Goal: Task Accomplishment & Management: Use online tool/utility

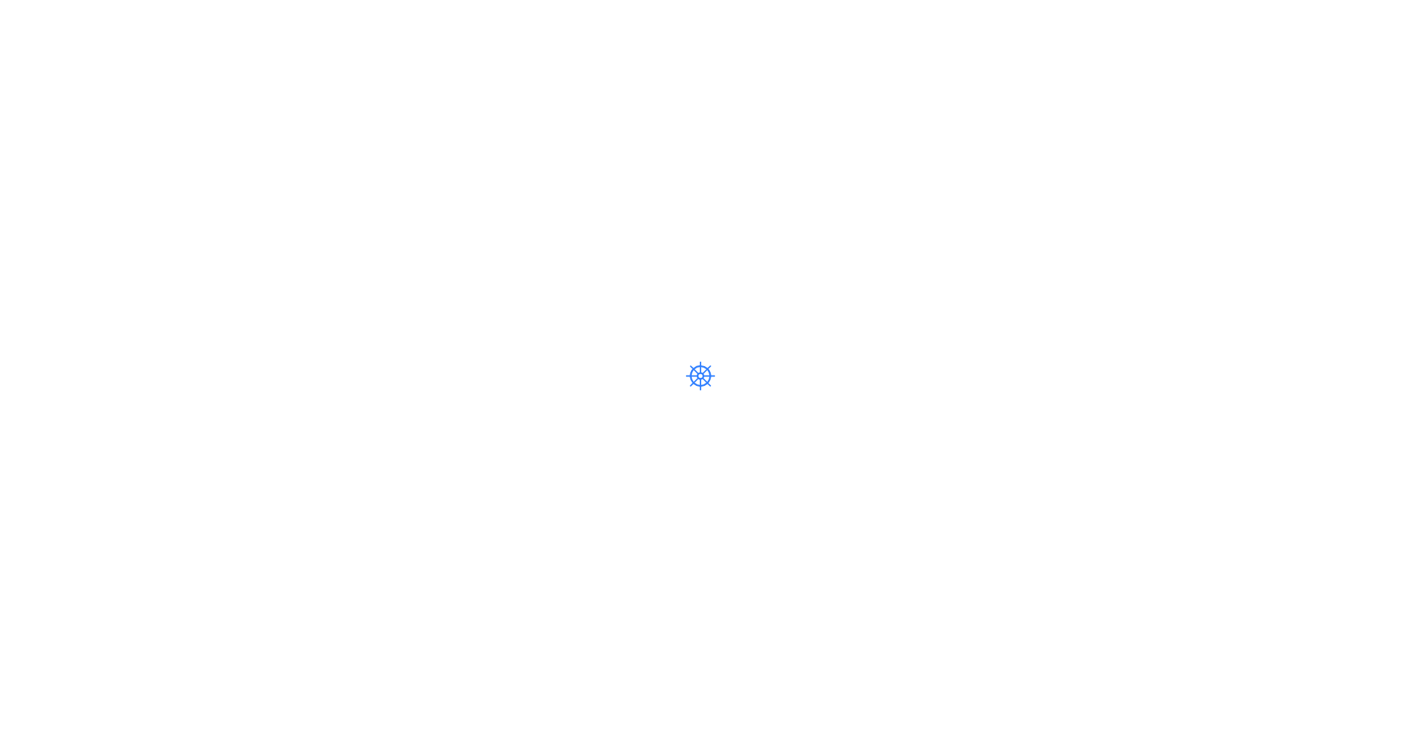
click at [0, 72] on div at bounding box center [700, 376] width 1401 height 752
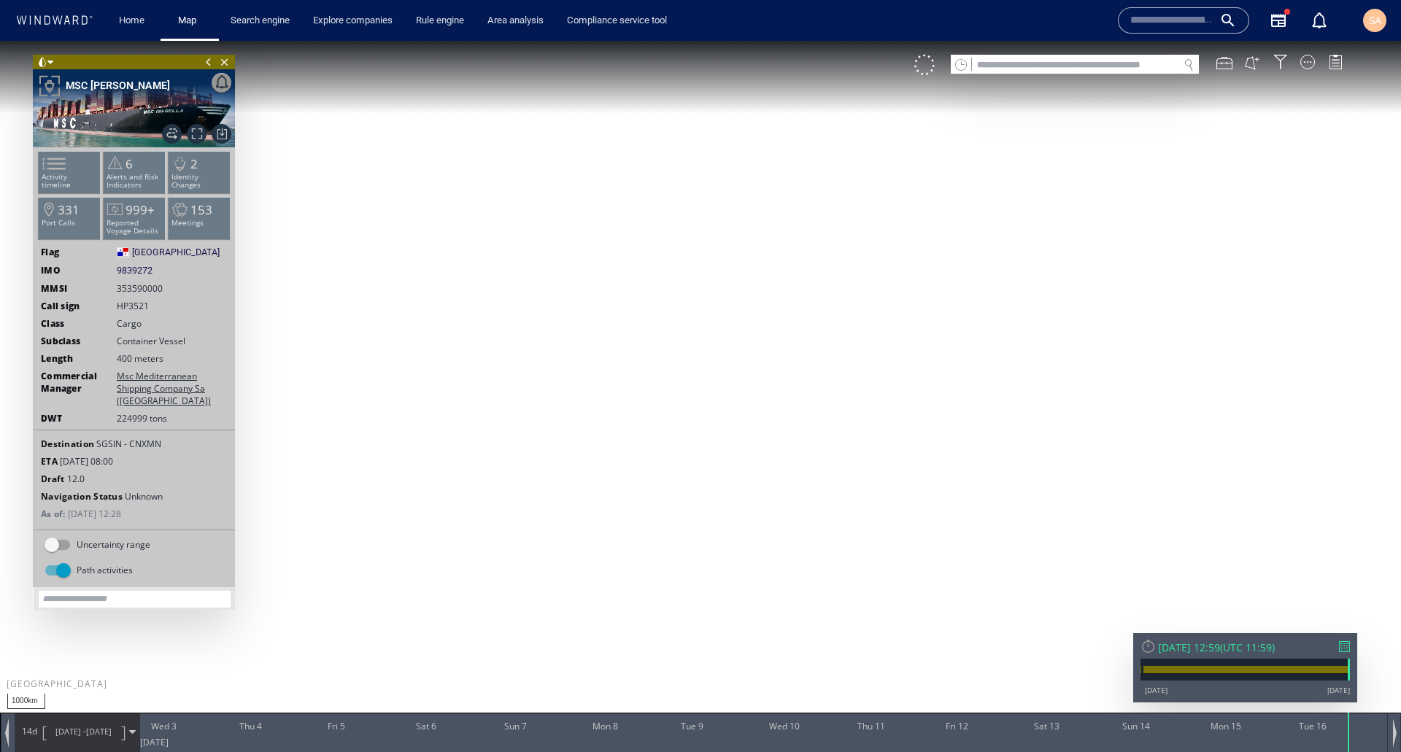
drag, startPoint x: 1259, startPoint y: 42, endPoint x: 535, endPoint y: 208, distance: 743.2
click at [535, 208] on canvas "Map" at bounding box center [700, 389] width 1401 height 697
drag, startPoint x: 754, startPoint y: 225, endPoint x: 781, endPoint y: 448, distance: 224.9
click at [781, 448] on canvas "Map" at bounding box center [700, 389] width 1401 height 697
drag, startPoint x: 658, startPoint y: 441, endPoint x: 601, endPoint y: 404, distance: 68.0
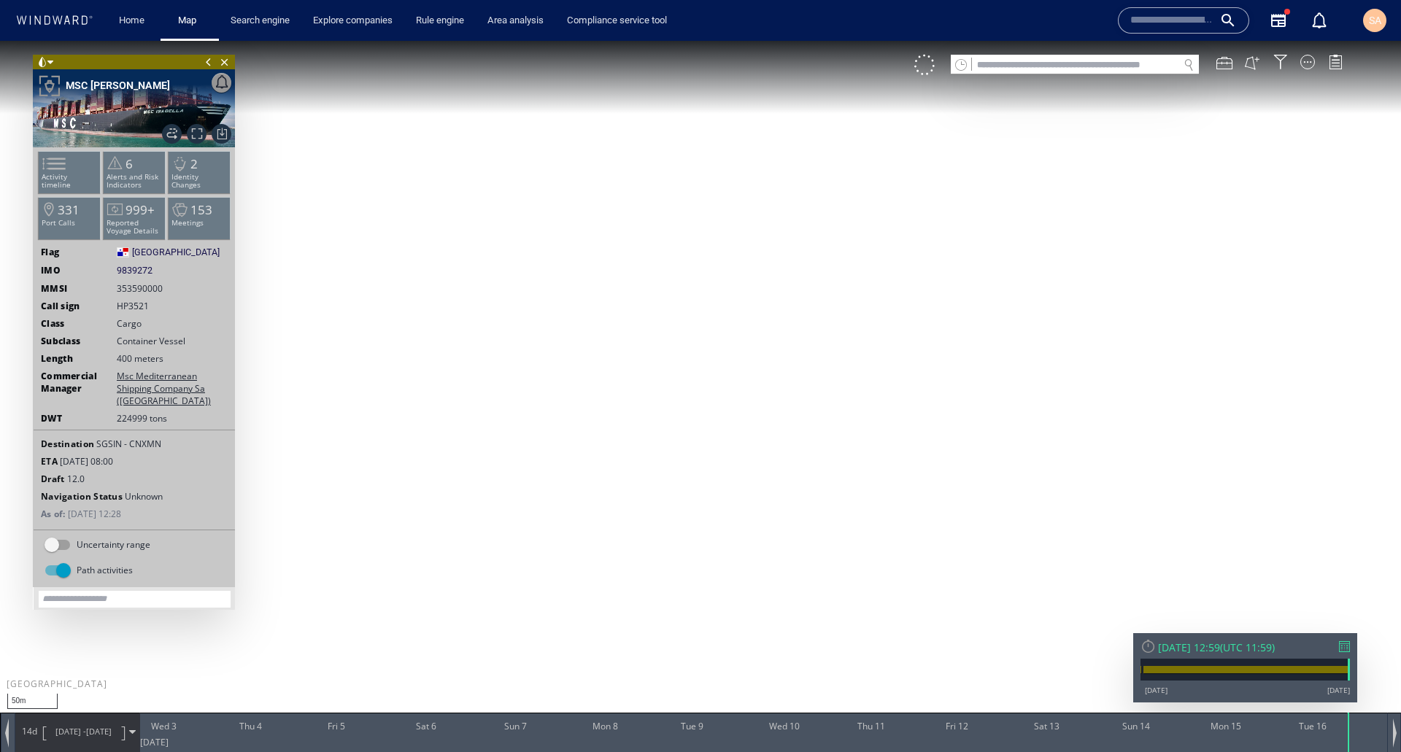
click at [601, 404] on canvas "Map" at bounding box center [700, 389] width 1401 height 697
drag, startPoint x: 1010, startPoint y: 324, endPoint x: 935, endPoint y: 427, distance: 127.4
click at [935, 426] on canvas "Map" at bounding box center [700, 389] width 1401 height 697
drag, startPoint x: 1116, startPoint y: 209, endPoint x: 987, endPoint y: 372, distance: 207.3
click at [987, 372] on canvas "Map" at bounding box center [700, 389] width 1401 height 697
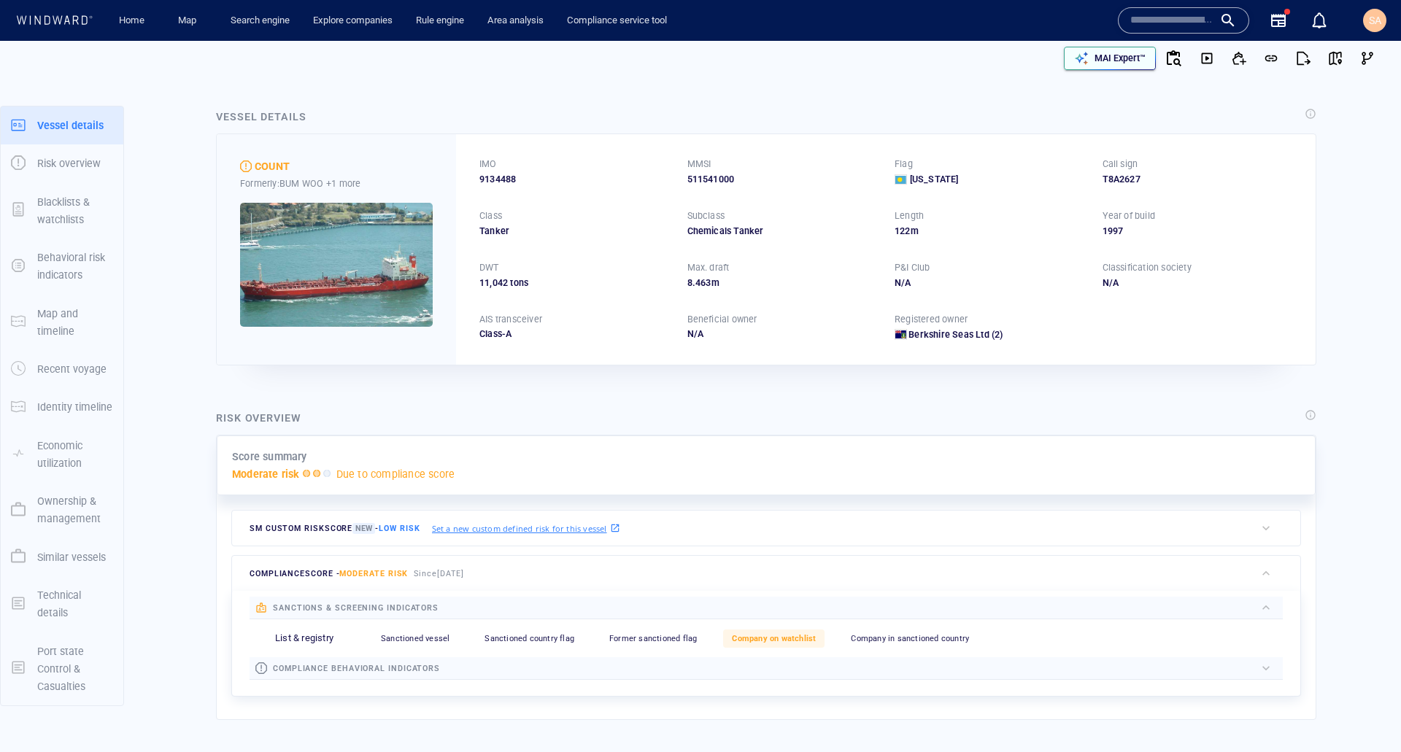
click at [1096, 61] on p "MAI Expert™" at bounding box center [1119, 58] width 51 height 13
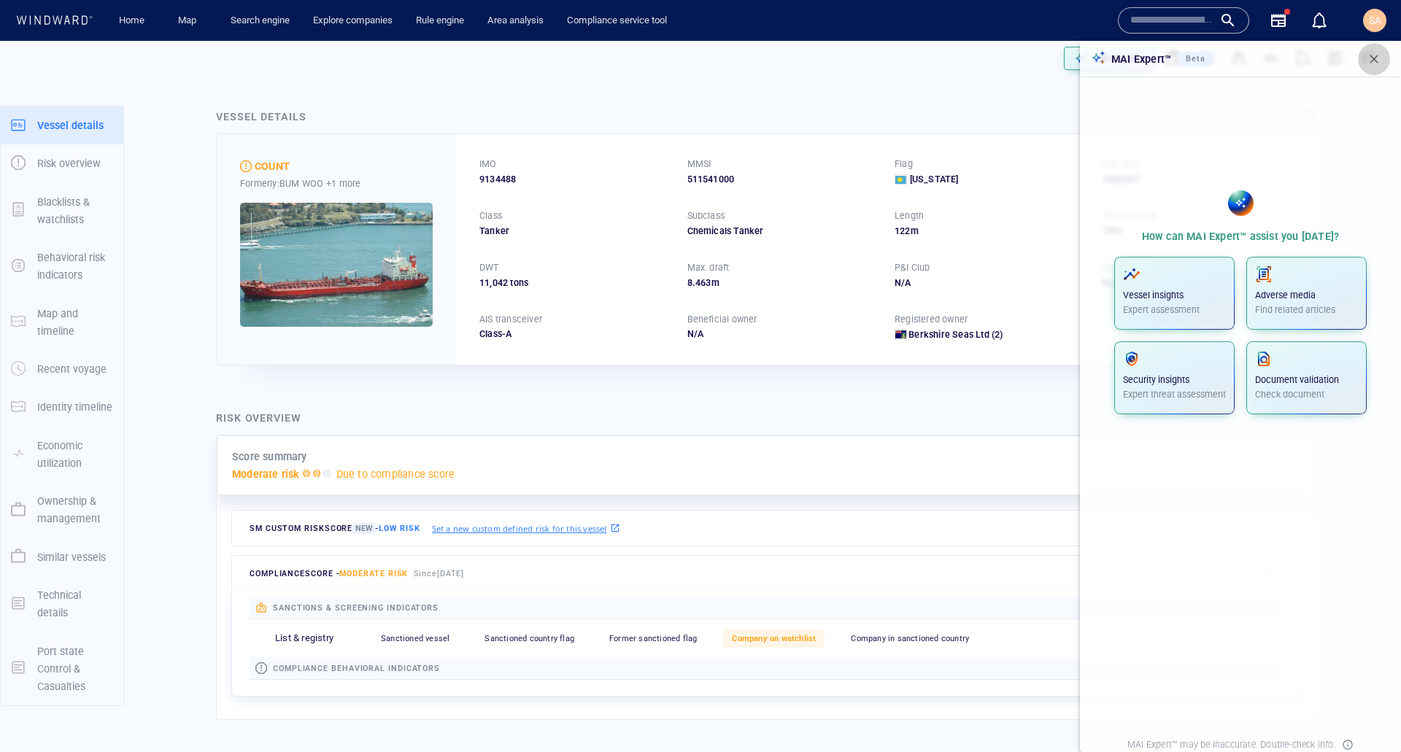
click at [1372, 59] on span "button" at bounding box center [1374, 59] width 15 height 15
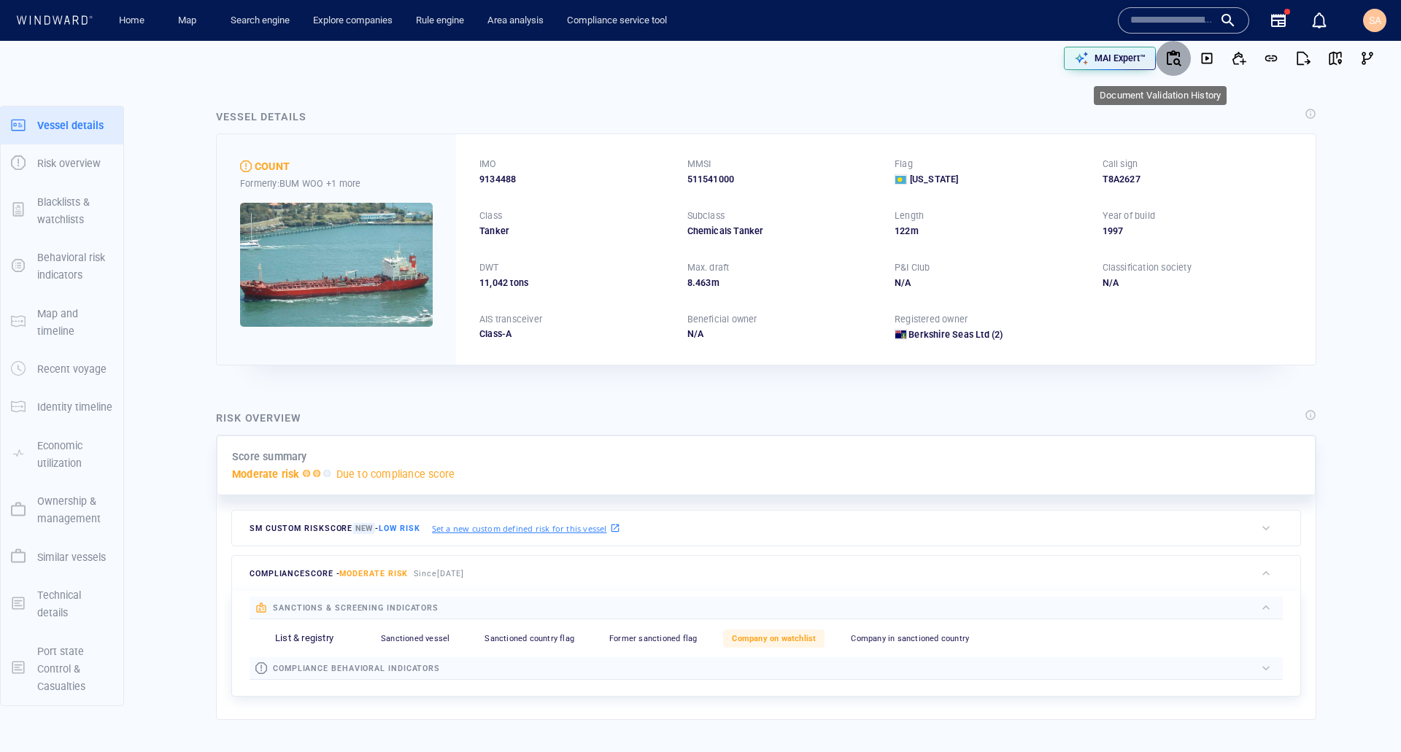
click at [1170, 58] on icon "button" at bounding box center [1173, 59] width 18 height 18
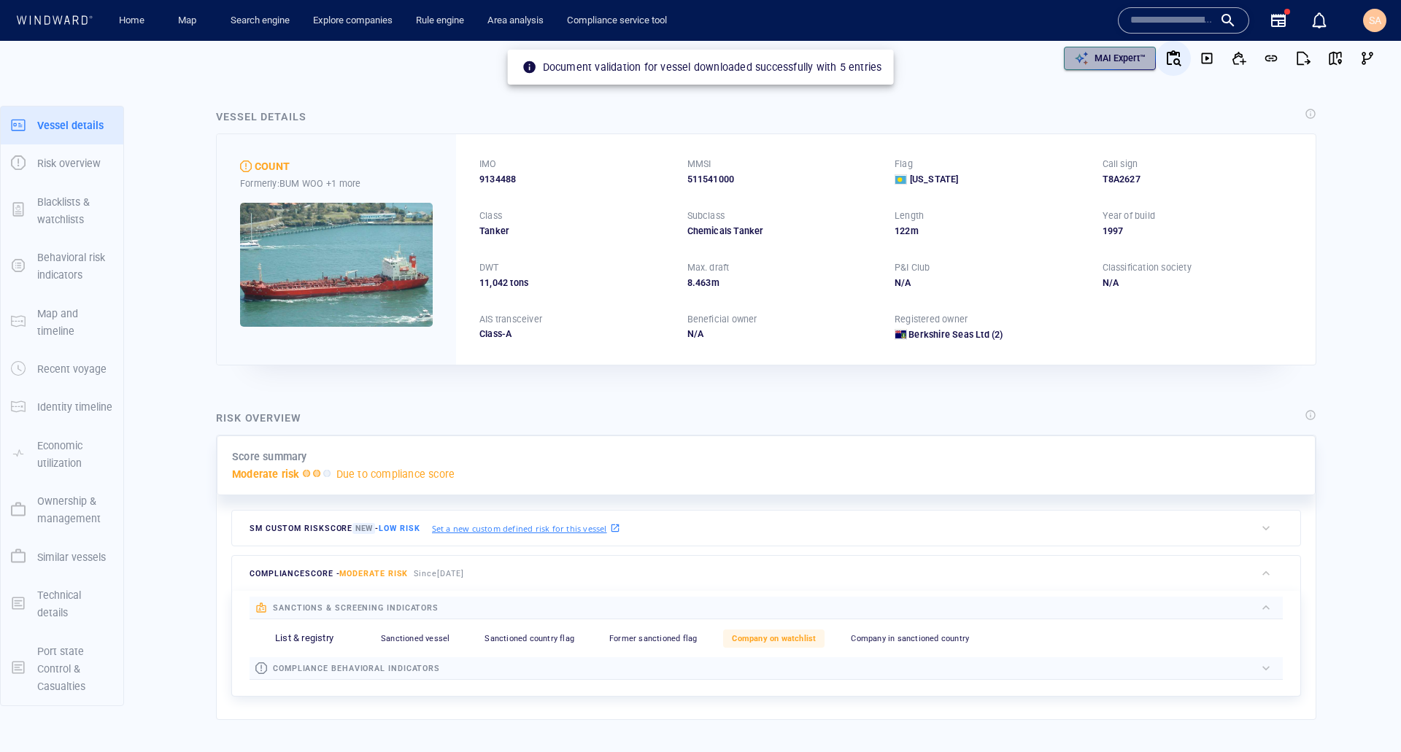
click at [1106, 54] on p "MAI Expert™" at bounding box center [1119, 58] width 51 height 13
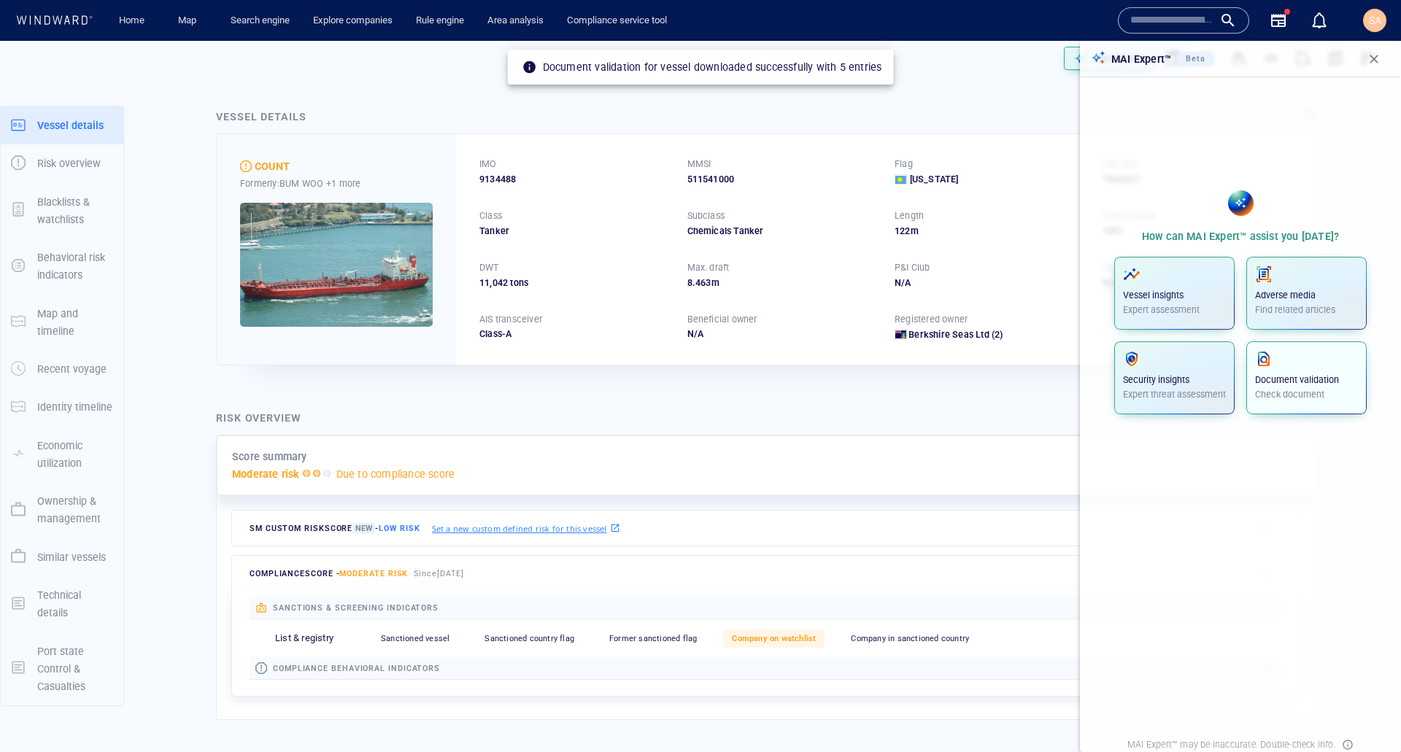
click at [1275, 390] on p "Check document" at bounding box center [1306, 394] width 103 height 13
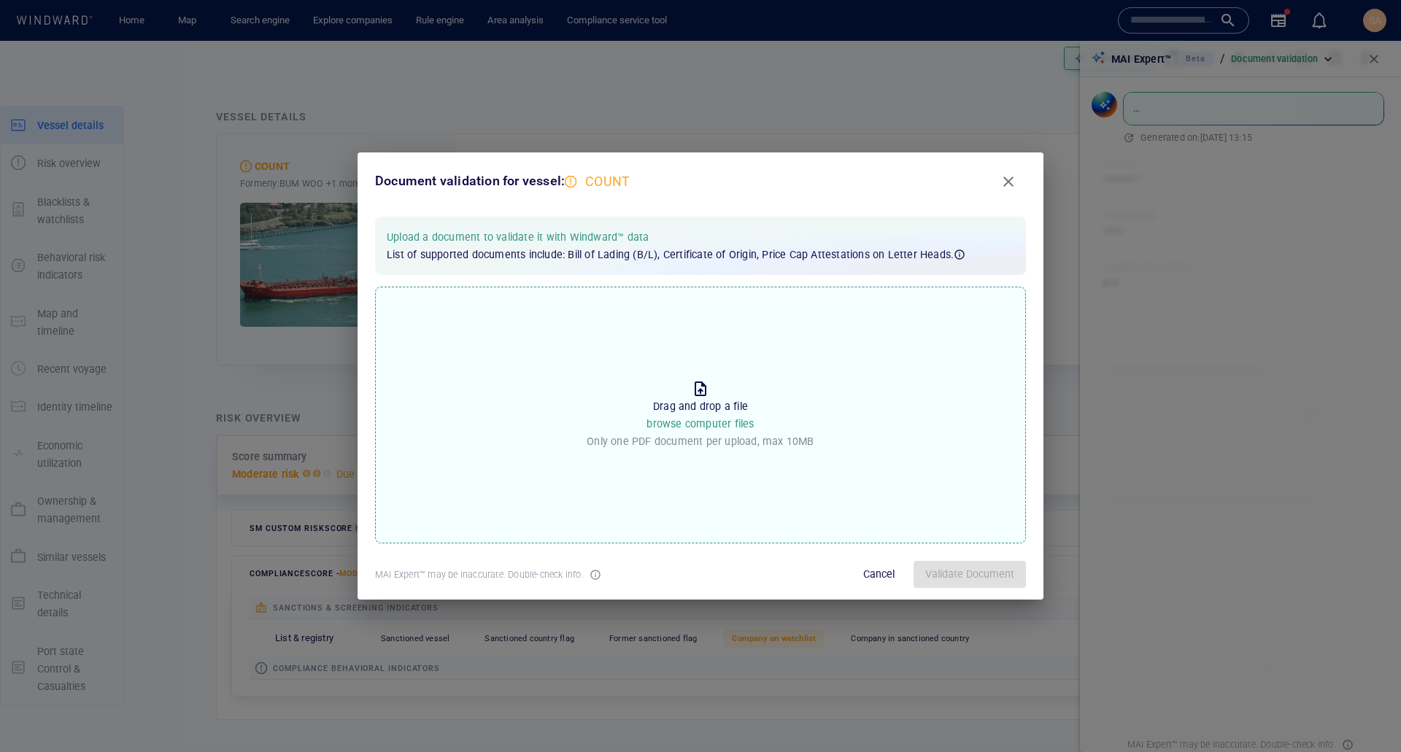
click at [738, 425] on span "browse computer files" at bounding box center [699, 424] width 107 height 12
click at [0, 0] on input "Drop the file to proceed Drag and drop a file browse computer files Only one PD…" at bounding box center [0, 0] width 0 height 0
click at [935, 566] on span "Validate Document" at bounding box center [969, 574] width 89 height 18
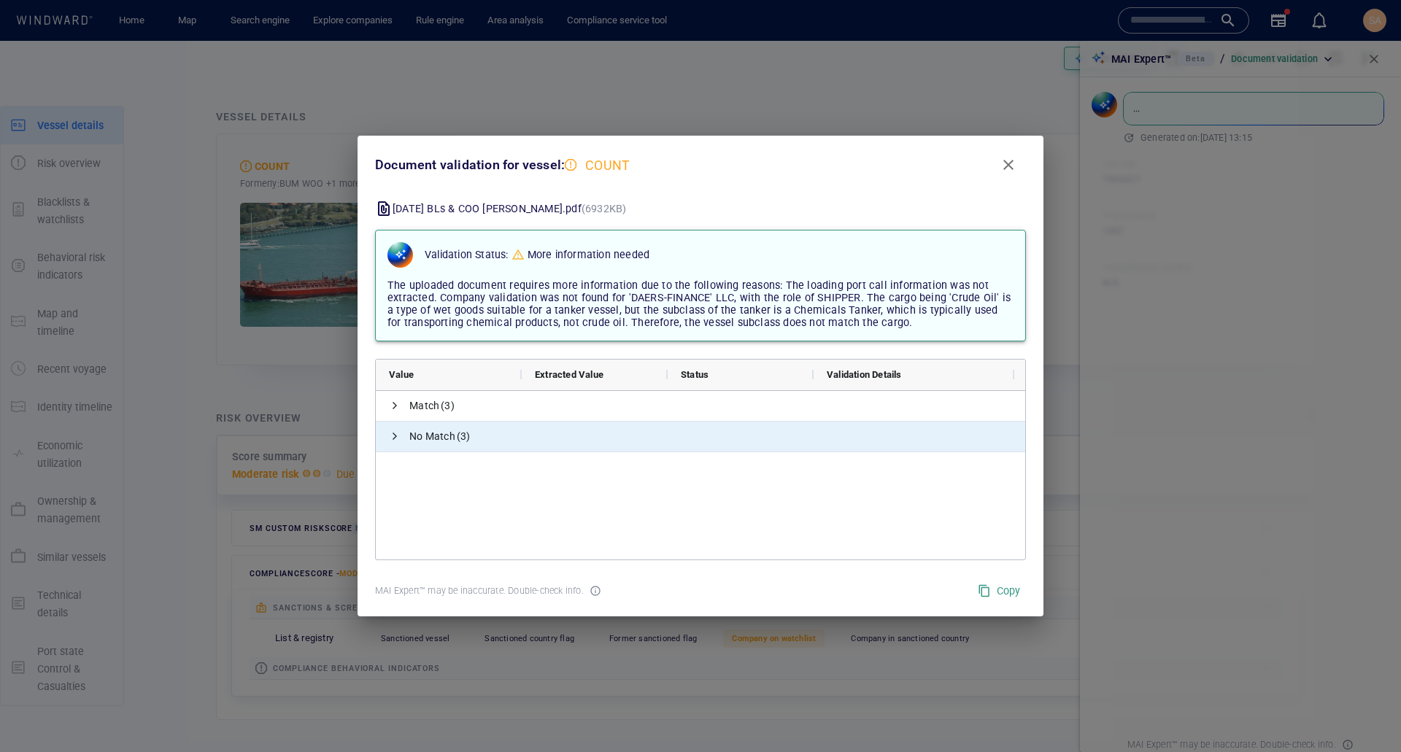
click at [382, 438] on span "No Match (3)" at bounding box center [700, 437] width 649 height 30
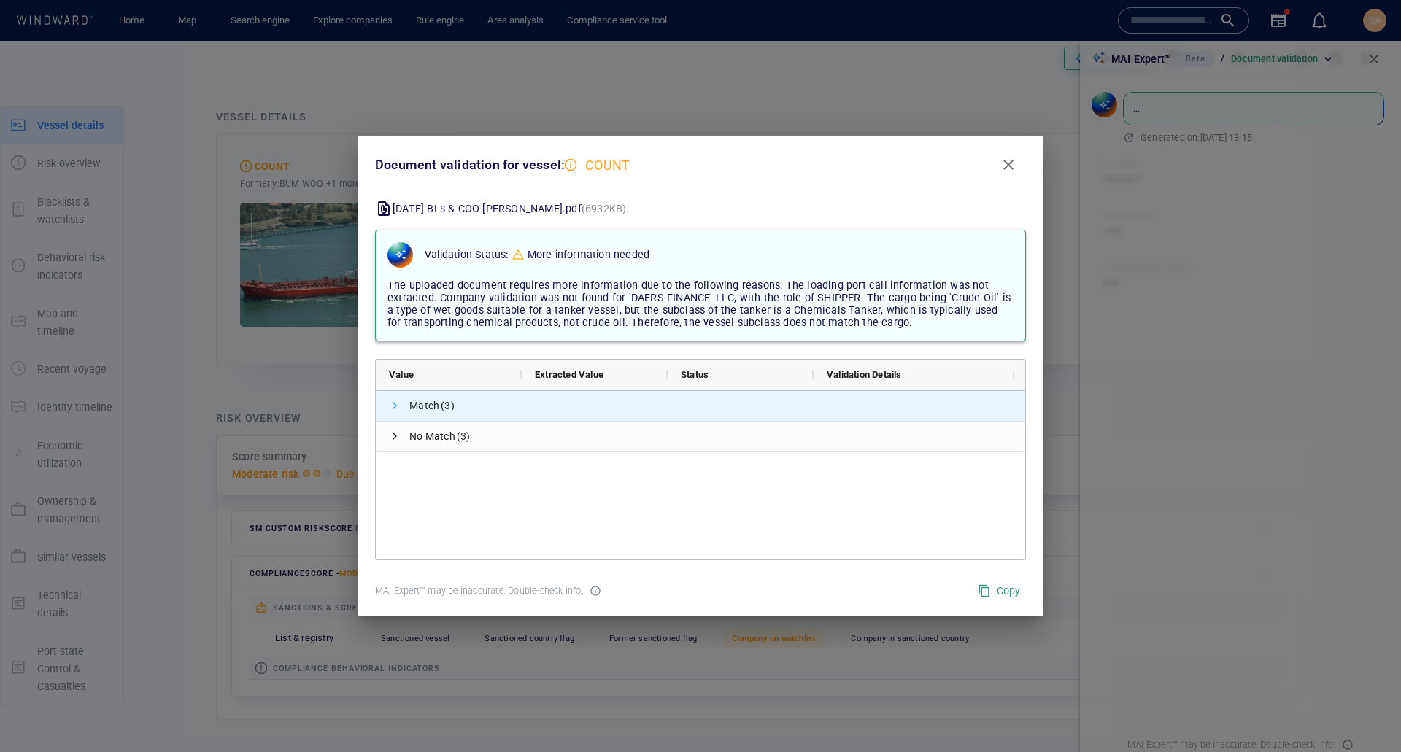
click at [398, 405] on span at bounding box center [395, 406] width 12 height 12
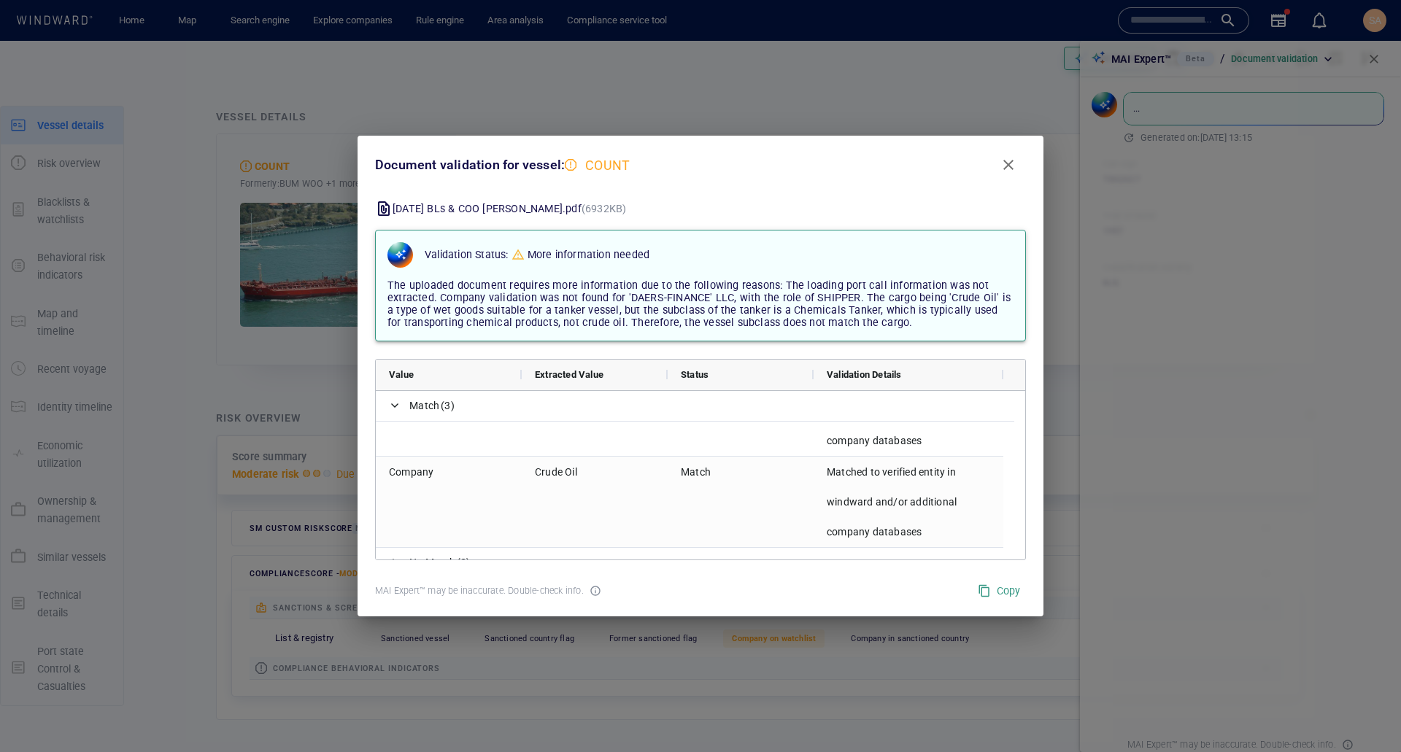
scroll to position [166, 0]
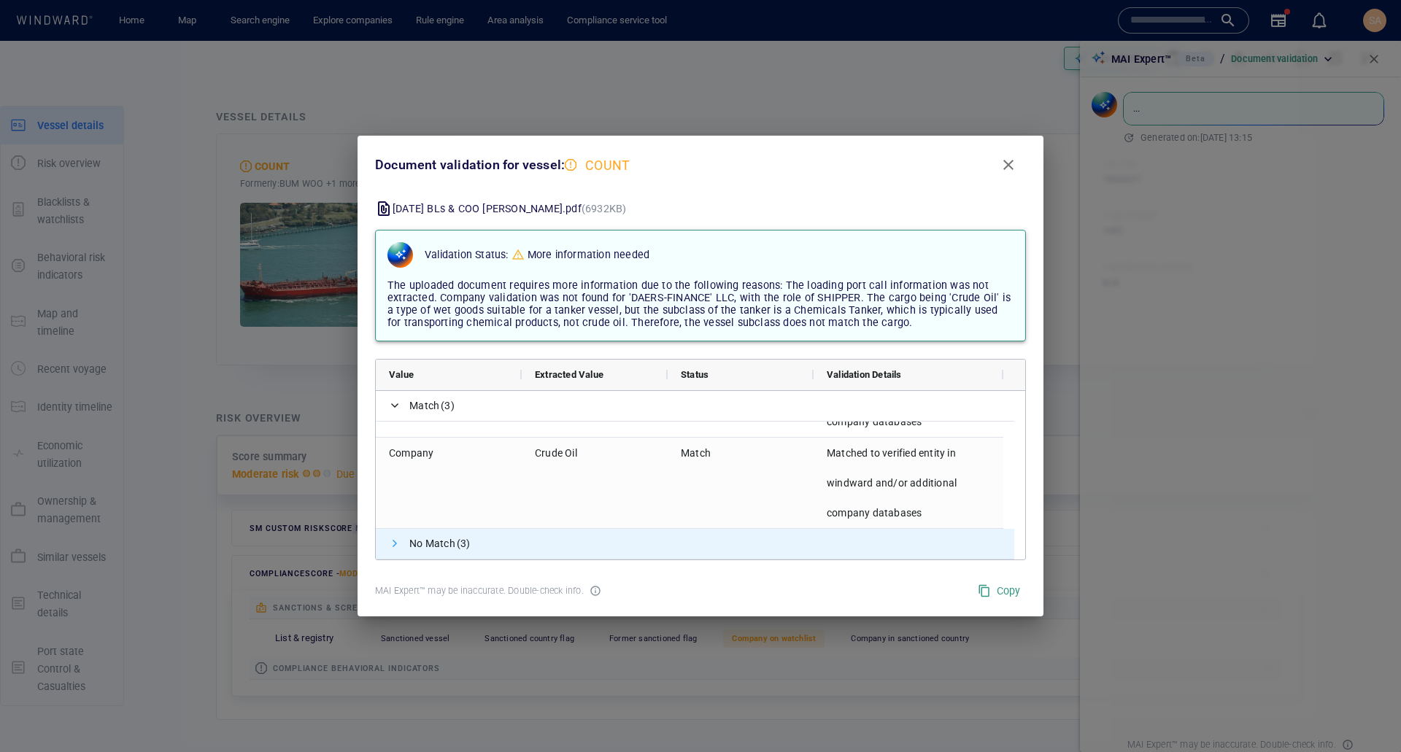
click at [390, 544] on span at bounding box center [395, 544] width 12 height 12
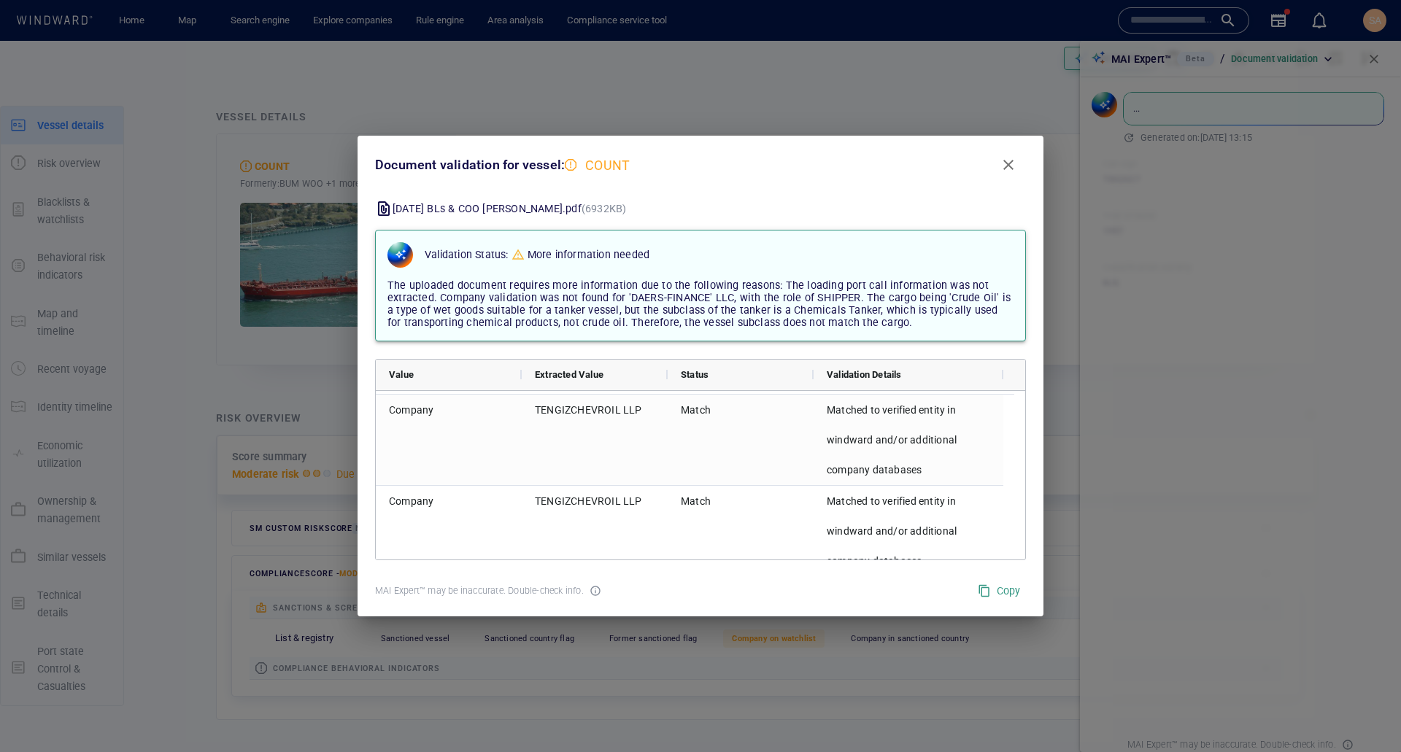
scroll to position [0, 0]
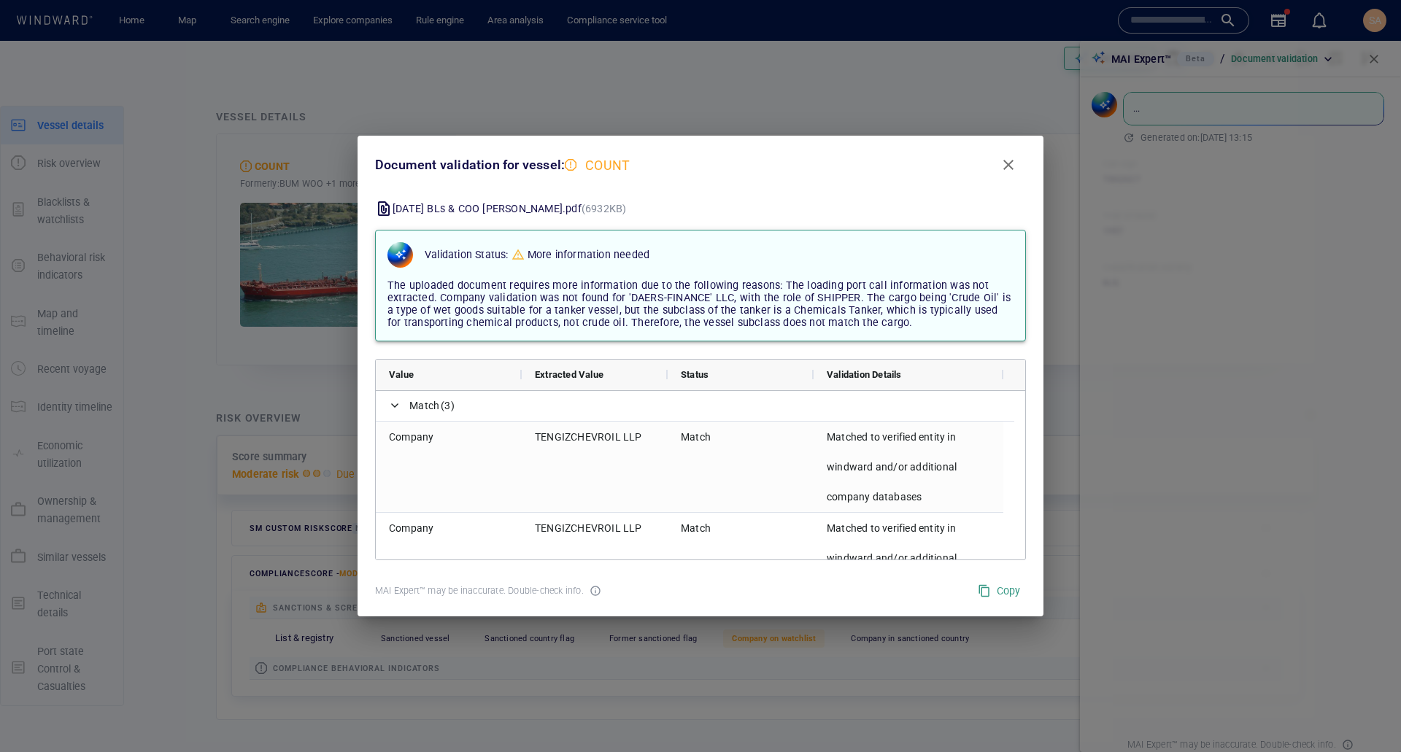
click at [1003, 163] on span "Close" at bounding box center [1009, 165] width 18 height 18
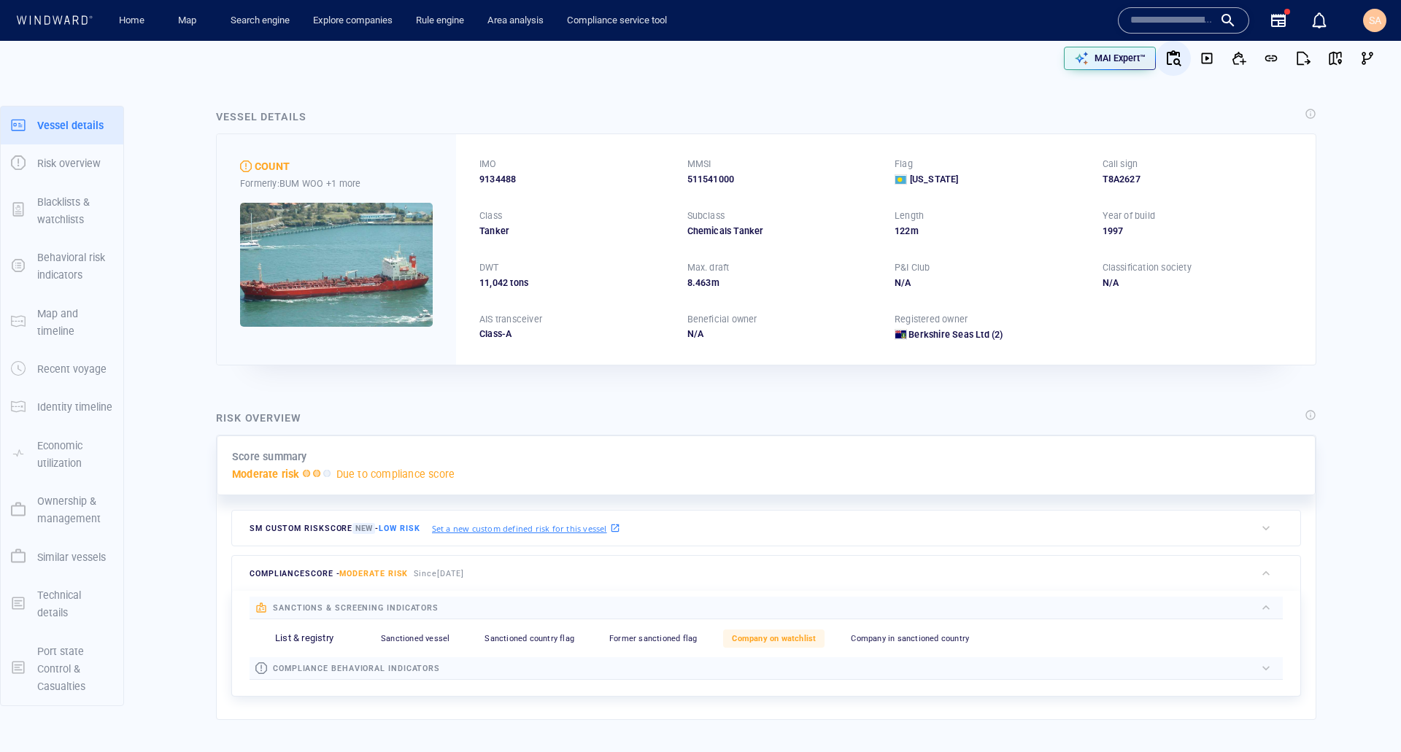
click at [1159, 17] on input "text" at bounding box center [1171, 20] width 83 height 22
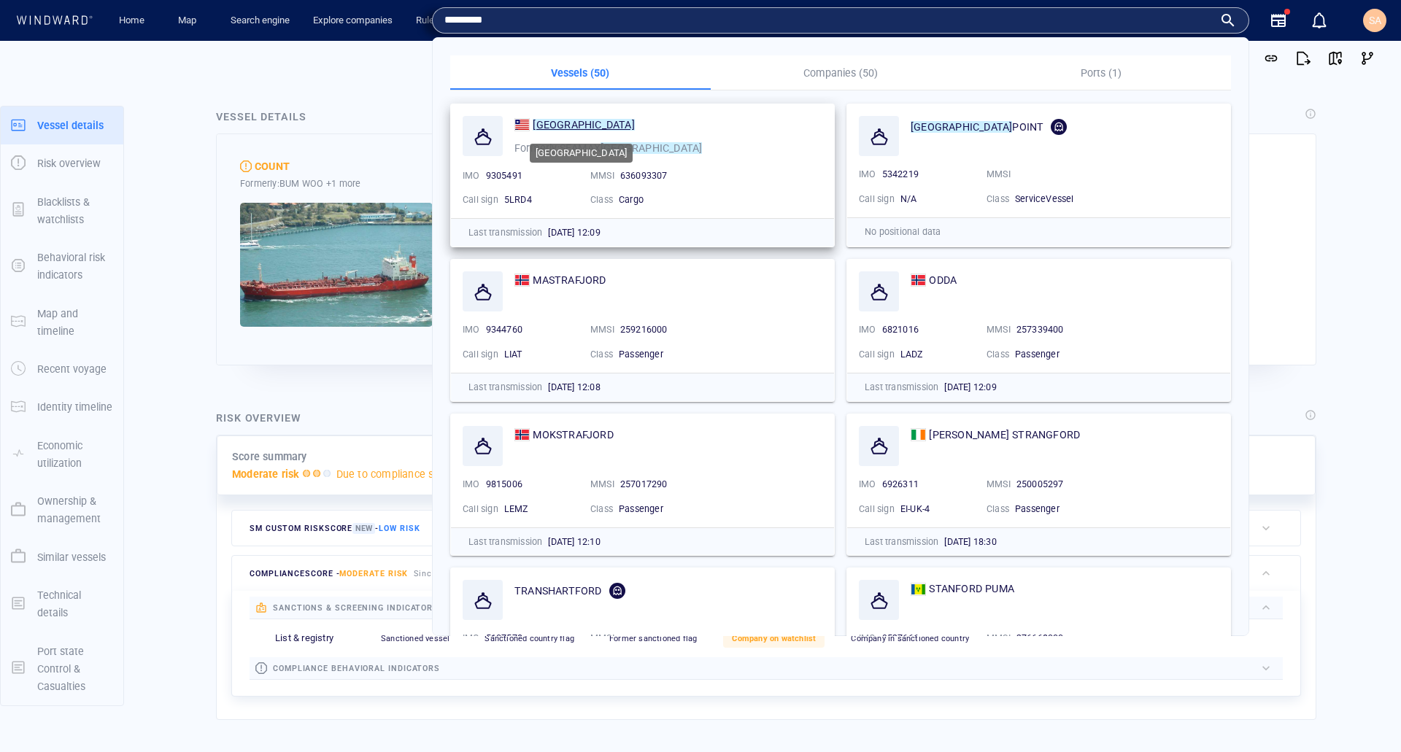
type input "*********"
click at [579, 126] on mark "[GEOGRAPHIC_DATA]" at bounding box center [583, 125] width 101 height 12
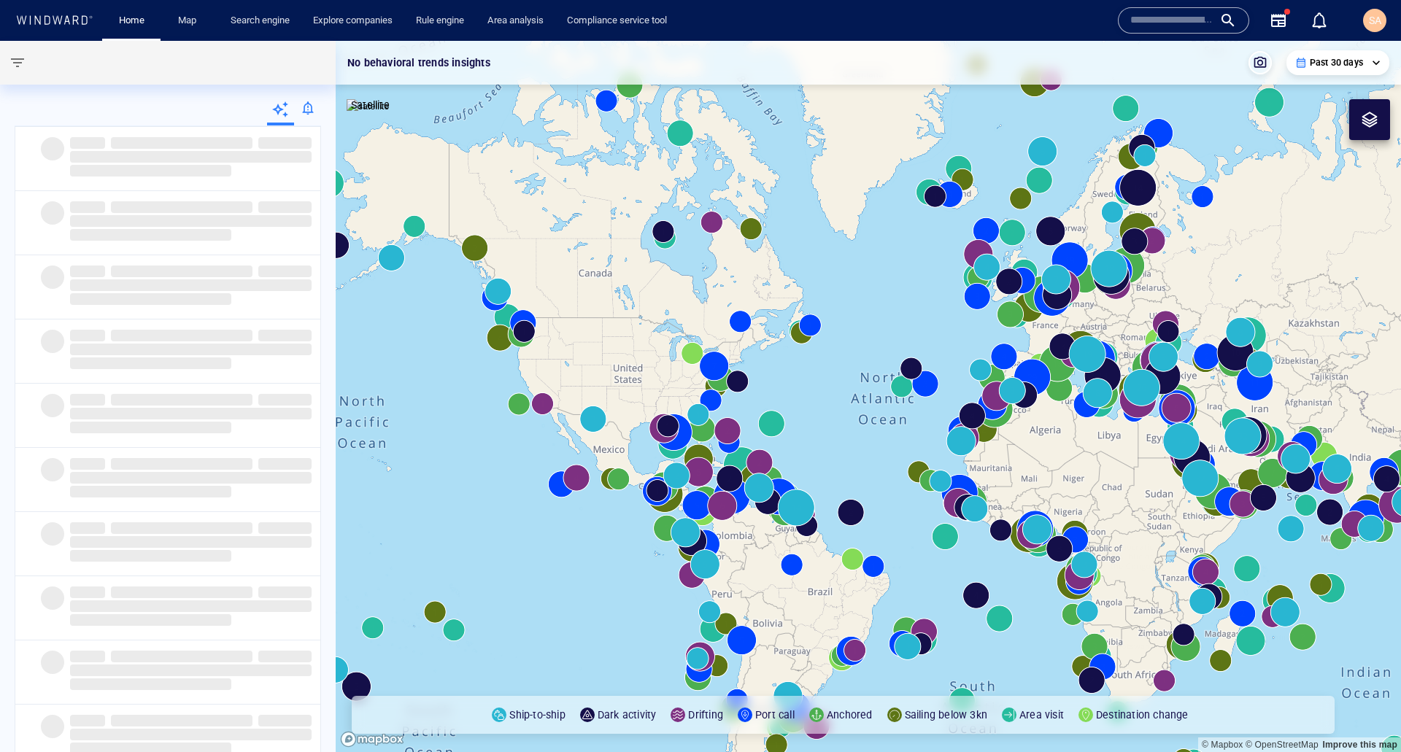
click at [1164, 26] on input "text" at bounding box center [1171, 20] width 83 height 22
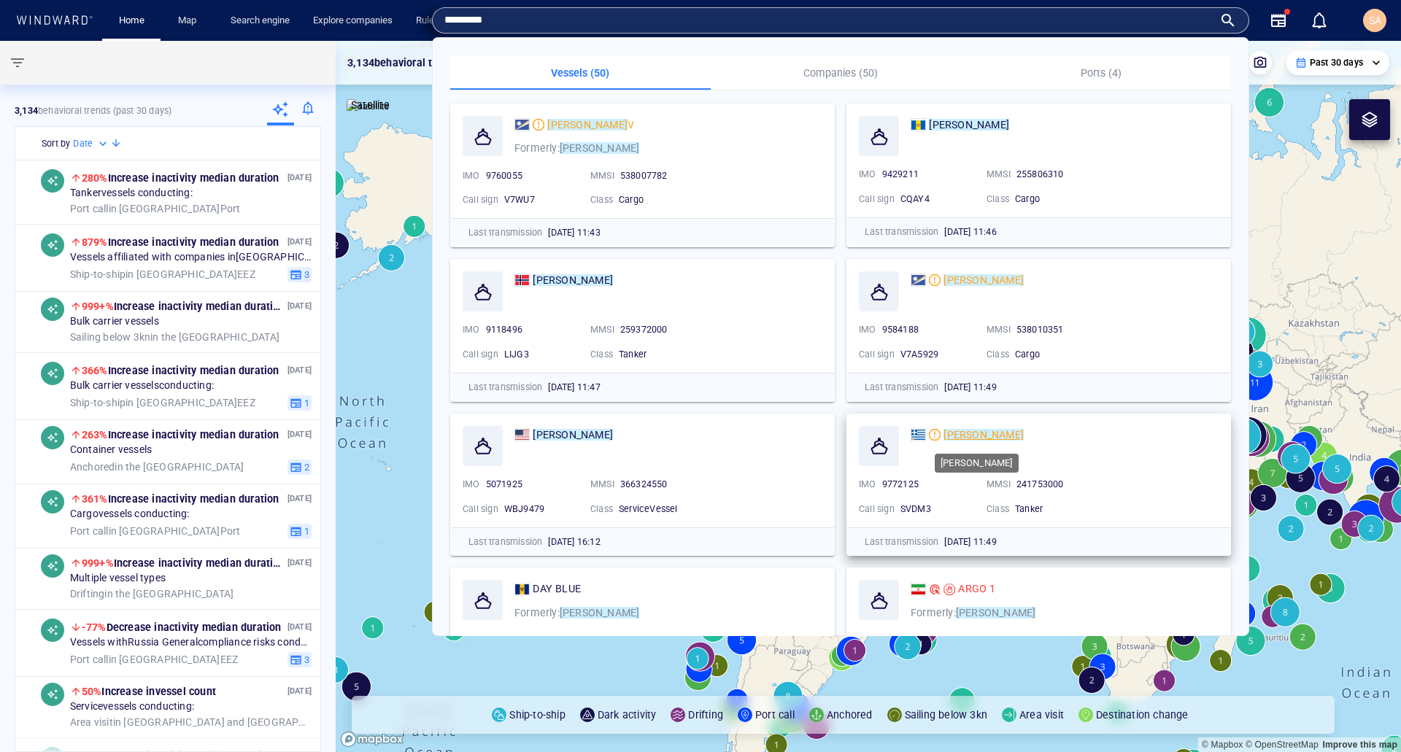
type input "*********"
click at [982, 435] on mark "CHRISTINA" at bounding box center [983, 435] width 80 height 12
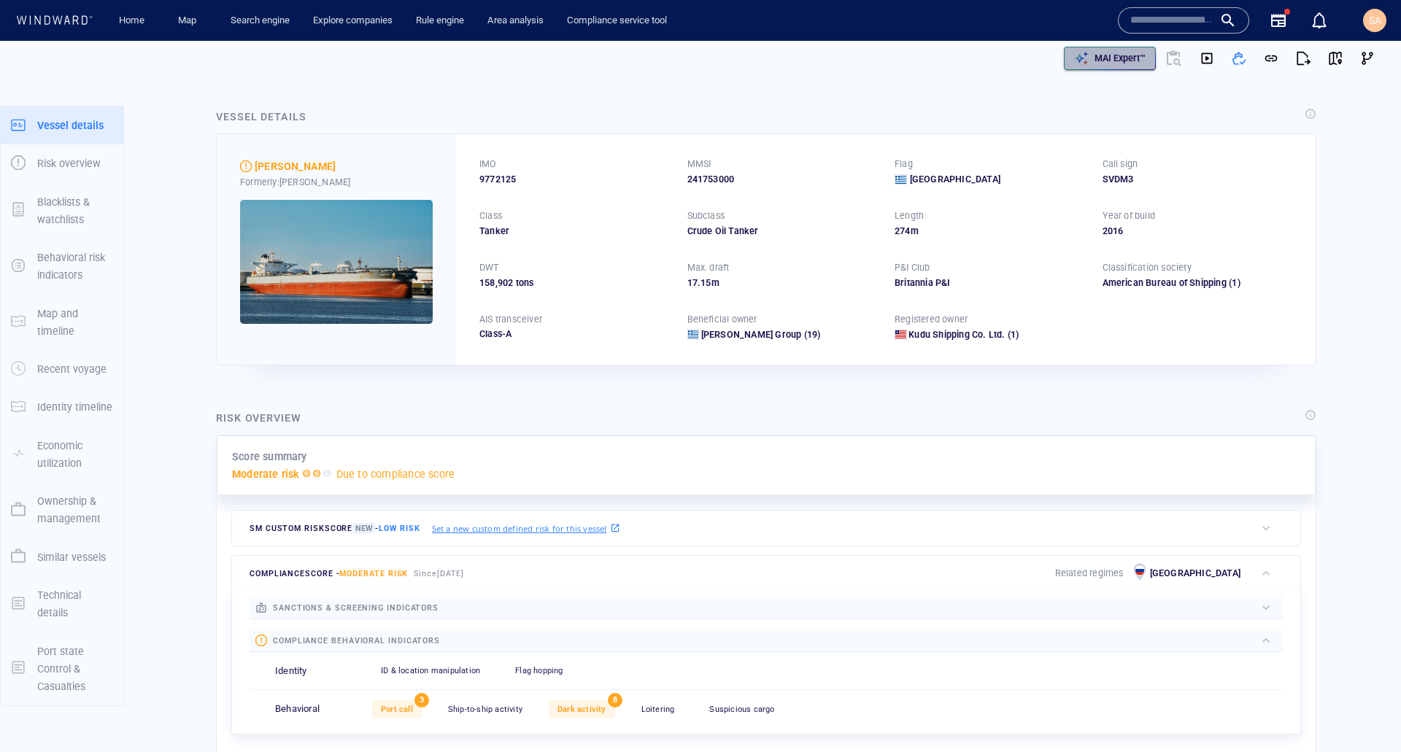
click at [1091, 63] on div "MAI Expert™" at bounding box center [1119, 58] width 57 height 19
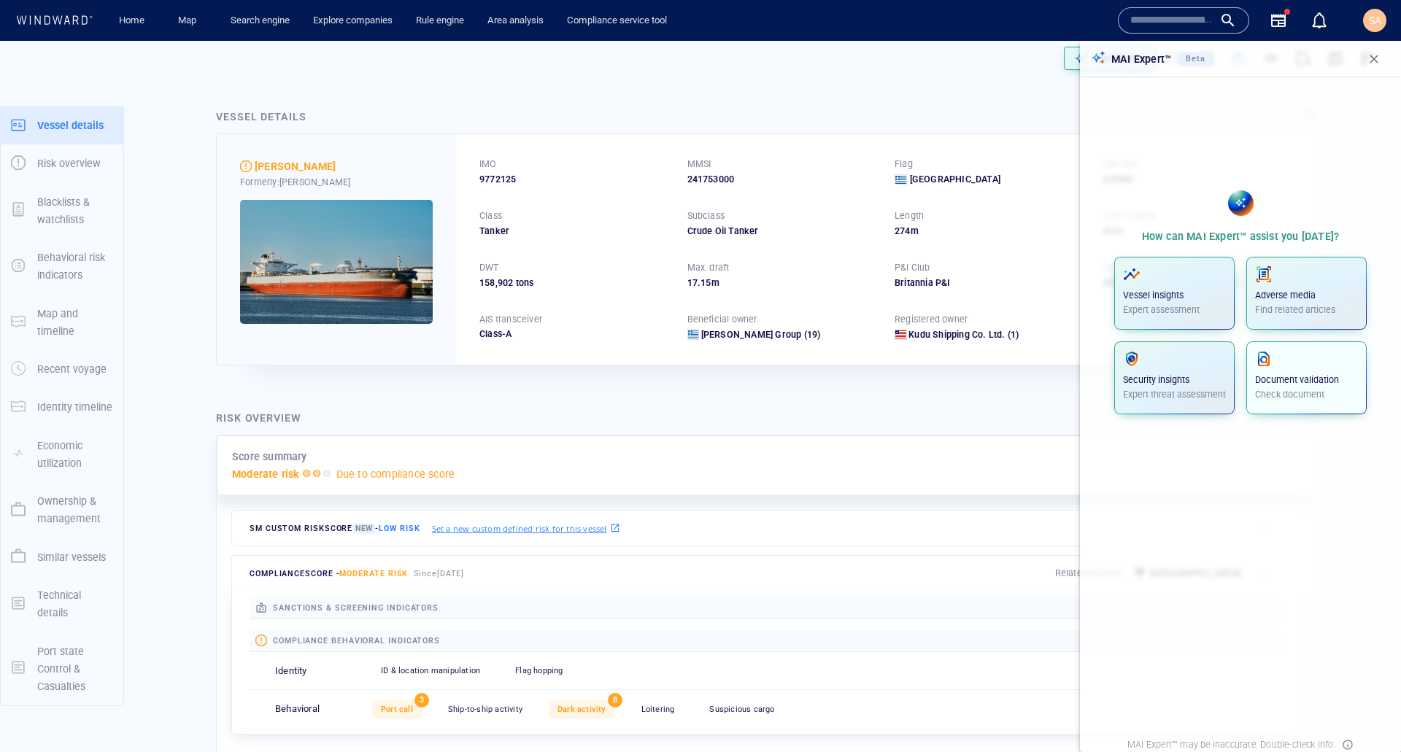
click at [1297, 379] on p "Document validation" at bounding box center [1306, 380] width 103 height 13
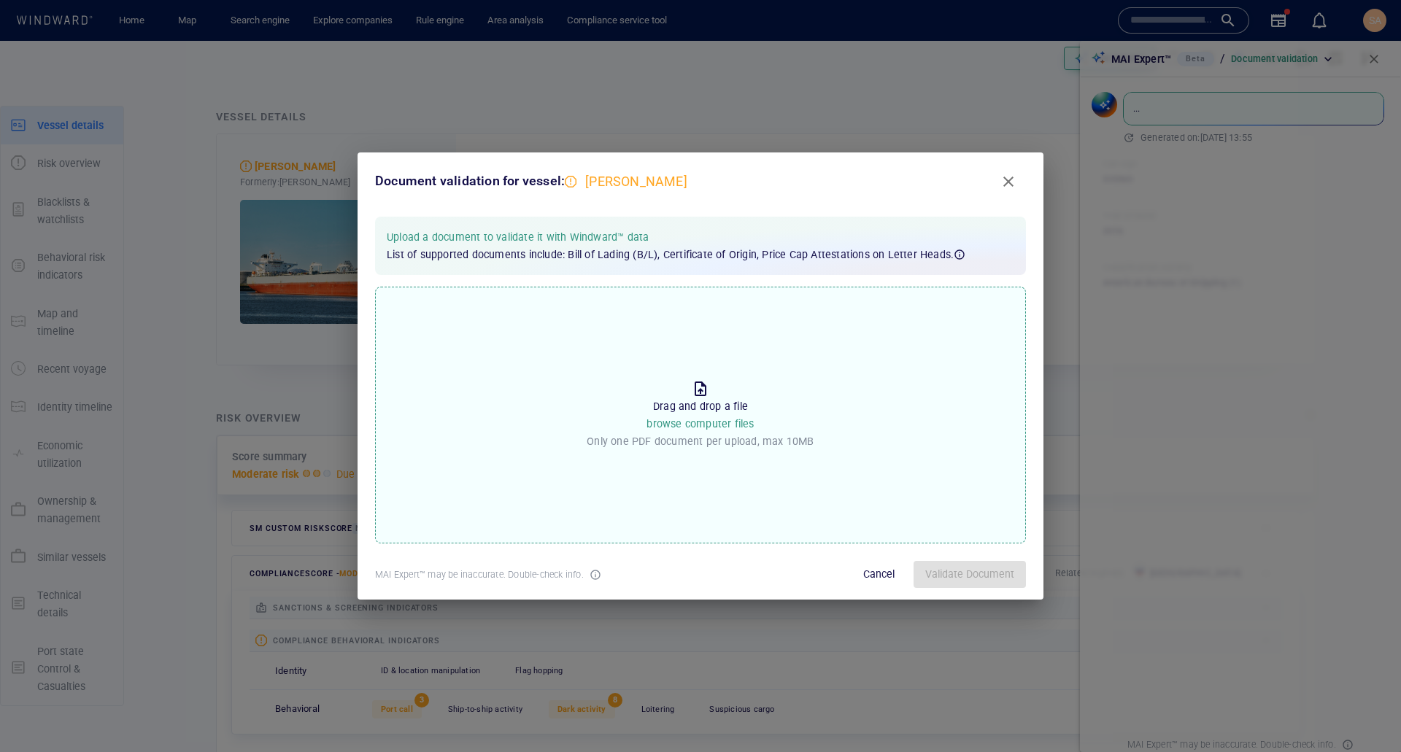
click at [703, 414] on p "Drag and drop a file browse computer files" at bounding box center [699, 416] width 107 height 36
click at [0, 0] on input "Drop the file to proceed Drag and drop a file browse computer files Only one PD…" at bounding box center [0, 0] width 0 height 0
click at [992, 571] on span "Validate Document" at bounding box center [969, 574] width 89 height 18
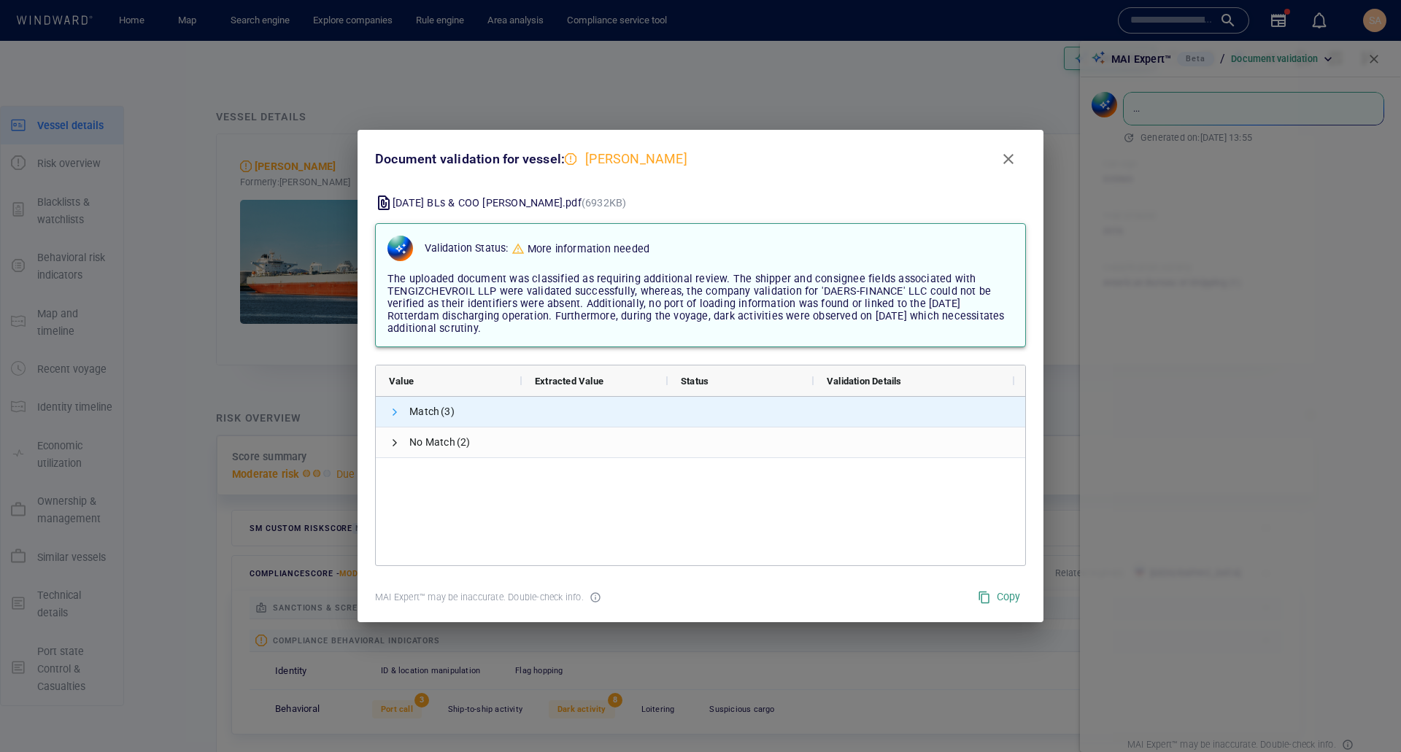
click at [396, 414] on span at bounding box center [395, 412] width 12 height 12
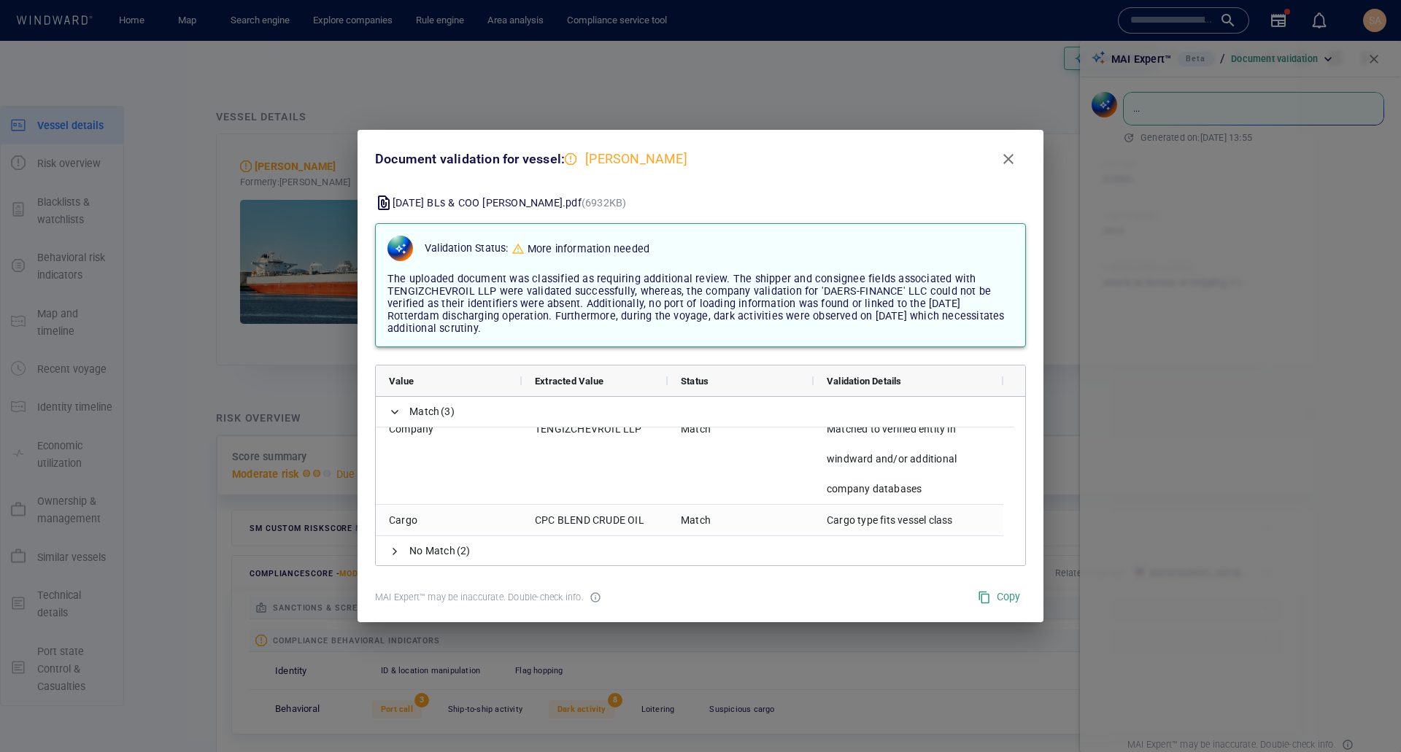
scroll to position [107, 0]
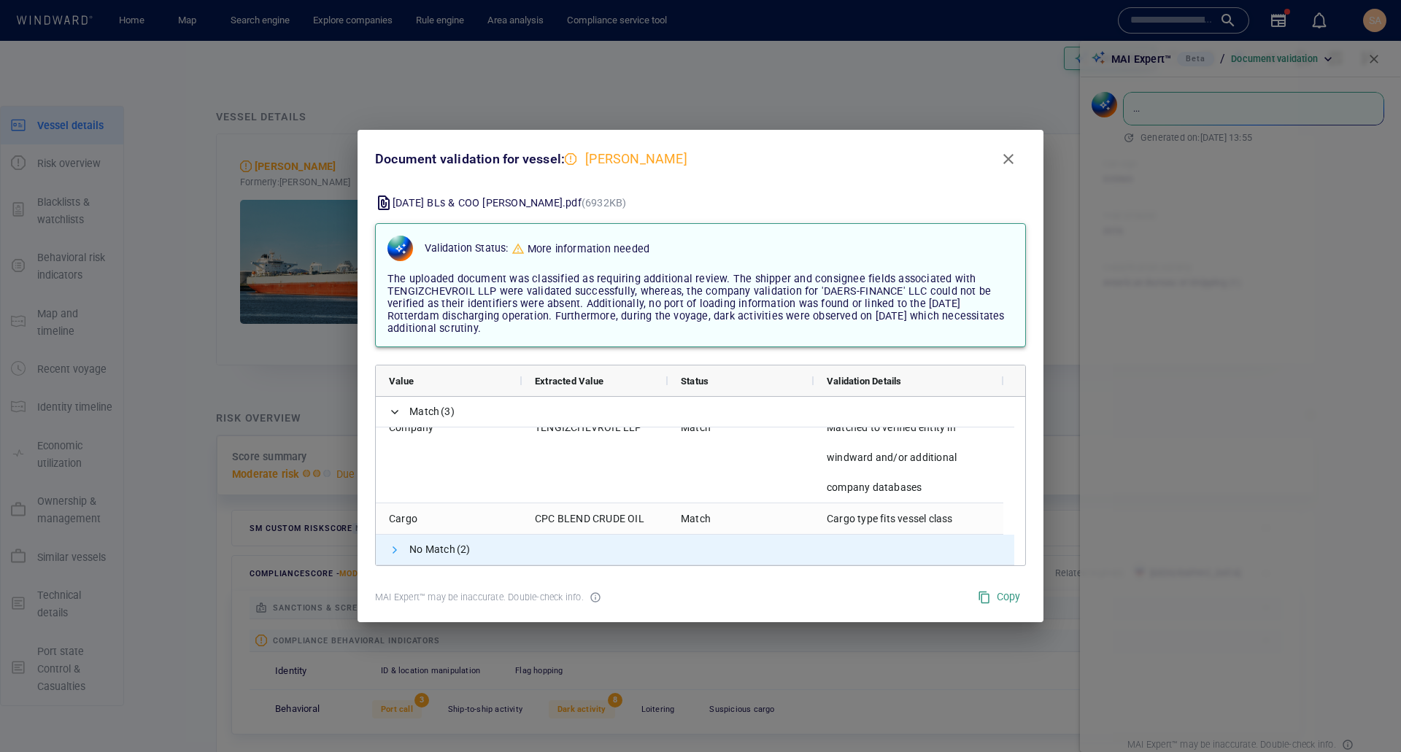
click at [392, 552] on span at bounding box center [395, 550] width 12 height 12
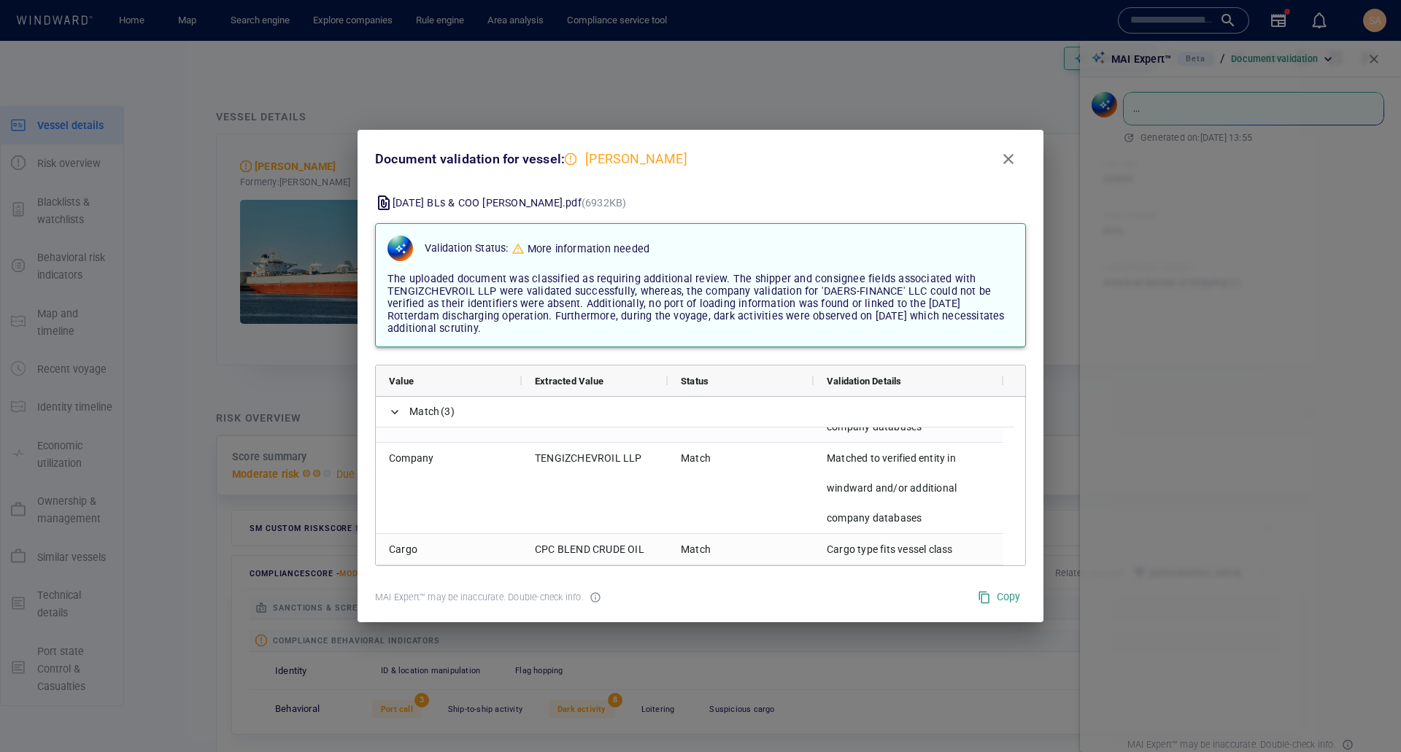
scroll to position [0, 0]
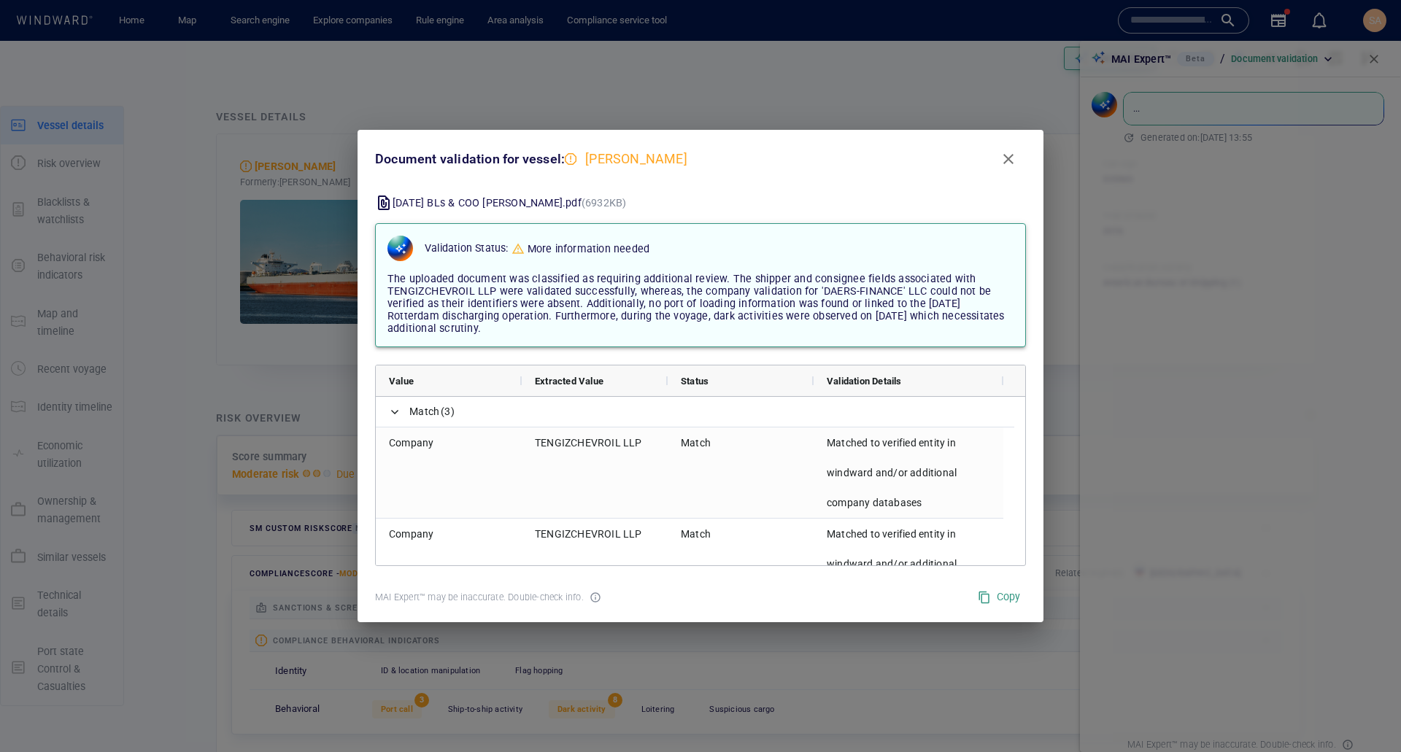
drag, startPoint x: 1007, startPoint y: 154, endPoint x: 823, endPoint y: 158, distance: 183.9
click at [823, 158] on div "Document validation for vessel: CHRISTINA" at bounding box center [700, 159] width 662 height 47
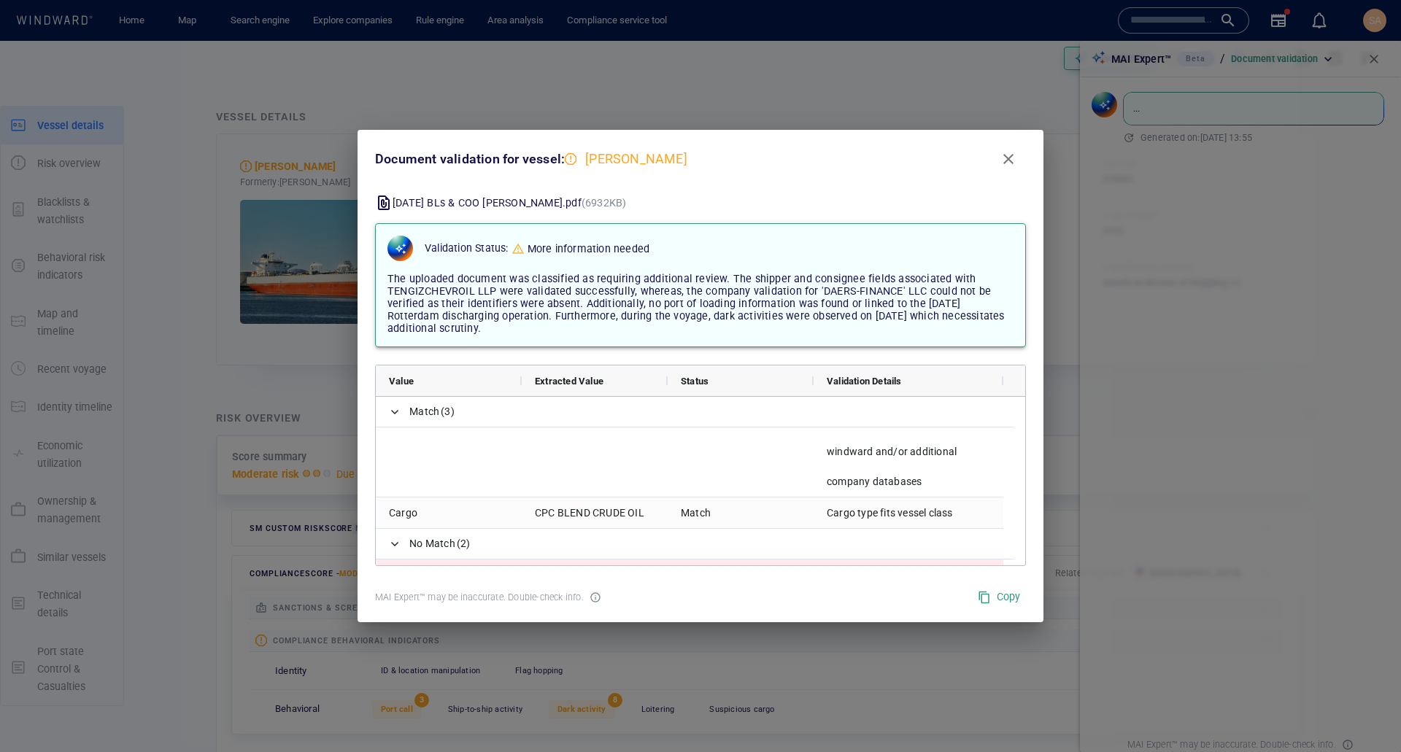
scroll to position [229, 0]
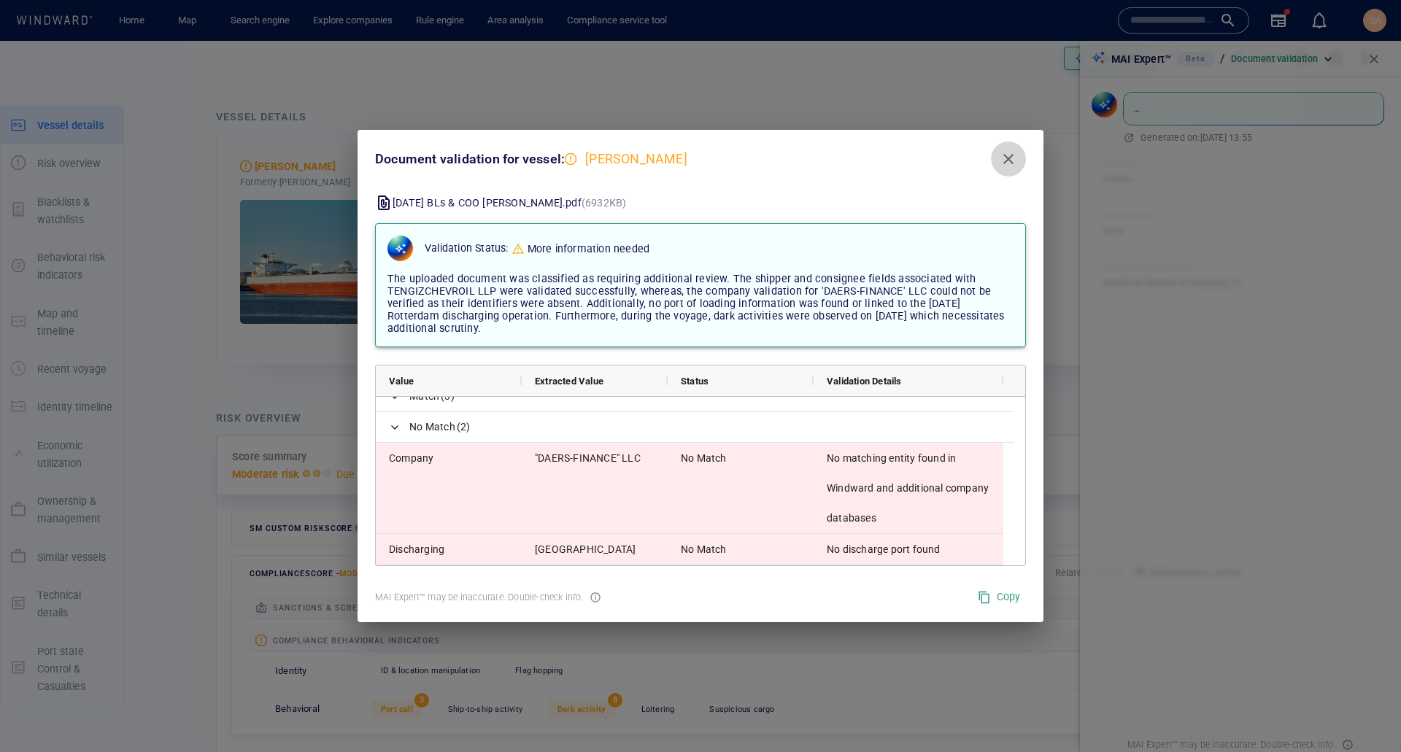
click at [1005, 155] on span "Close" at bounding box center [1009, 159] width 18 height 18
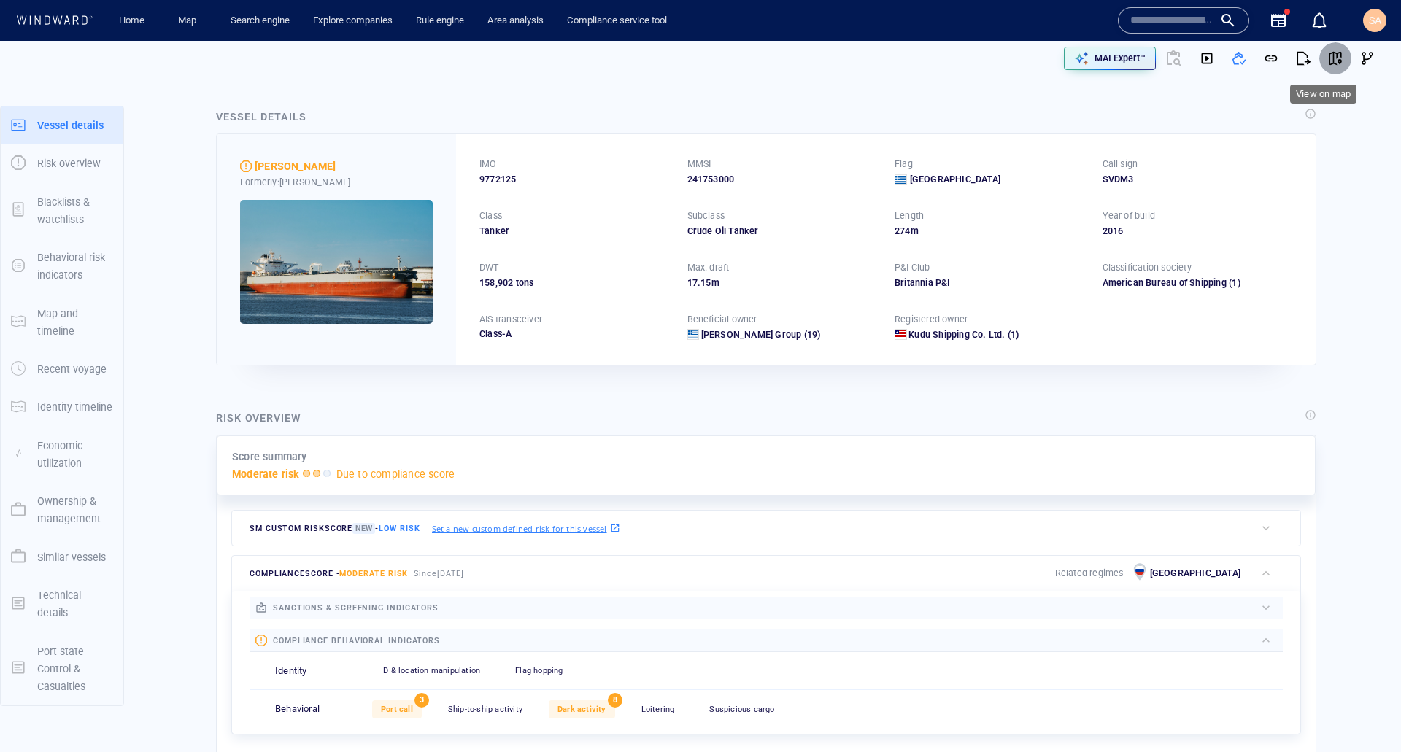
click at [1328, 58] on span "button" at bounding box center [1335, 58] width 15 height 15
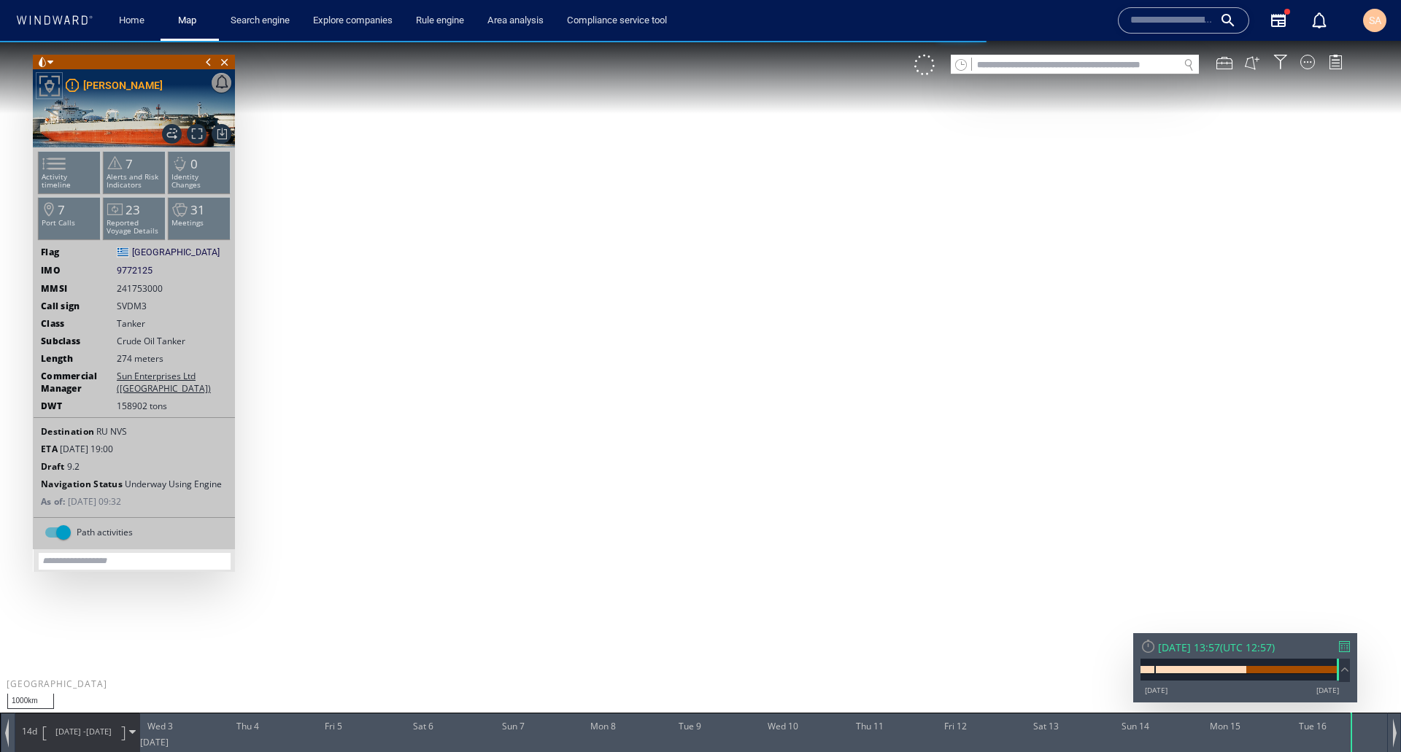
click at [1345, 650] on div at bounding box center [1344, 646] width 11 height 11
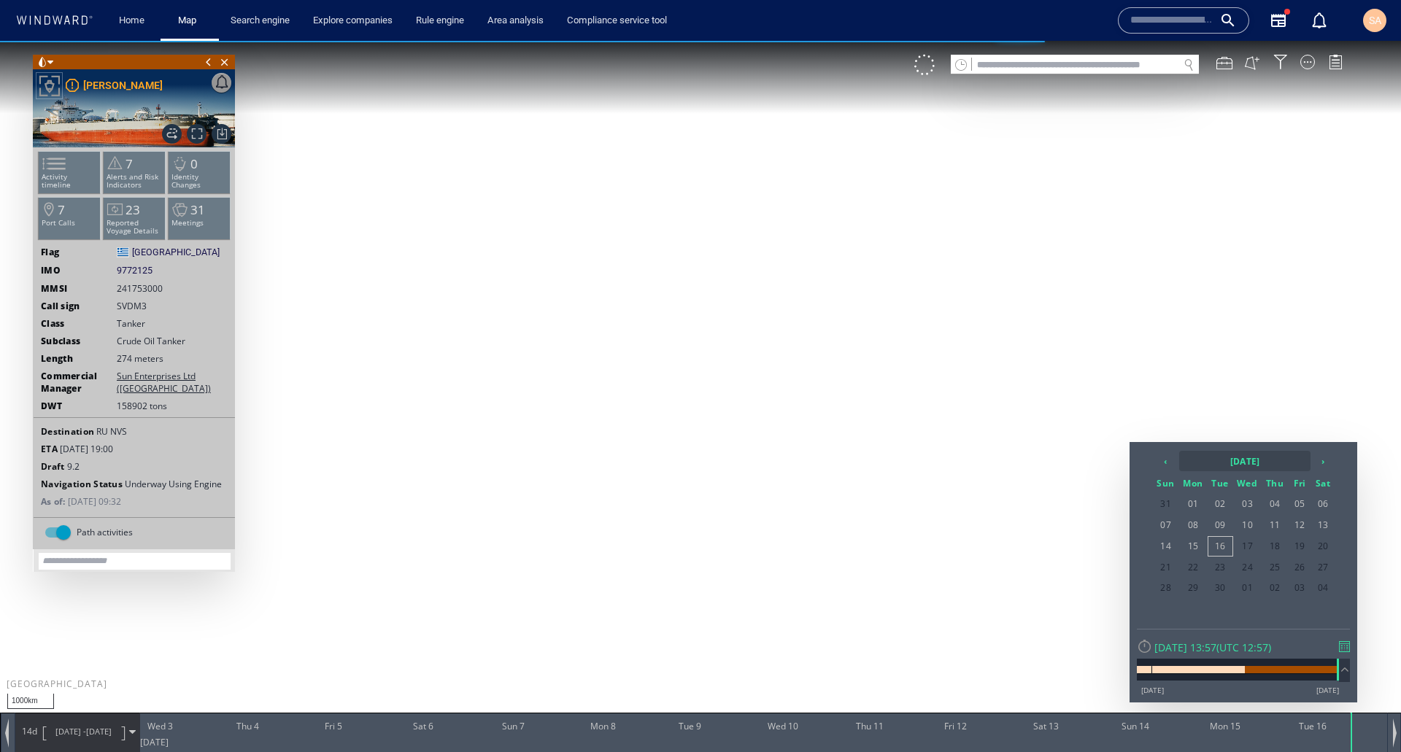
click at [1228, 463] on th "[DATE]" at bounding box center [1244, 461] width 131 height 20
click at [1238, 463] on th "2025" at bounding box center [1236, 461] width 113 height 20
click at [1291, 504] on span "2023" at bounding box center [1293, 496] width 35 height 39
click at [1218, 584] on span "Oct" at bounding box center [1216, 581] width 35 height 39
click at [1160, 528] on span "01" at bounding box center [1166, 525] width 25 height 19
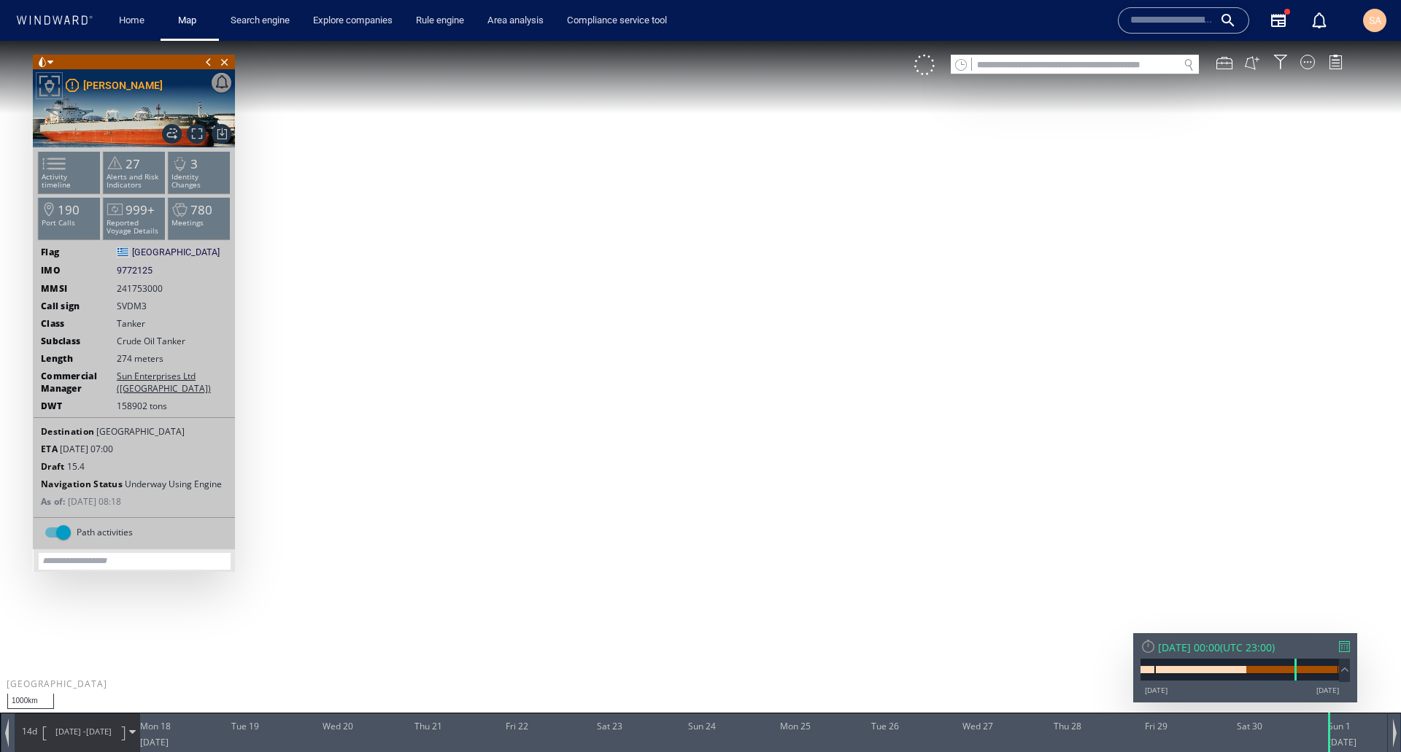
drag, startPoint x: 726, startPoint y: 727, endPoint x: 714, endPoint y: 739, distance: 17.0
drag, startPoint x: 1301, startPoint y: 734, endPoint x: 717, endPoint y: 689, distance: 585.4
click at [717, 41] on div "1000km © Mapbox © OpenStreetMap Improve this map 0 0 Sun 17 October 2023 Mon 18…" at bounding box center [700, 41] width 1401 height 0
drag, startPoint x: 753, startPoint y: 528, endPoint x: 663, endPoint y: 520, distance: 90.1
click at [663, 520] on canvas "Map" at bounding box center [700, 389] width 1401 height 697
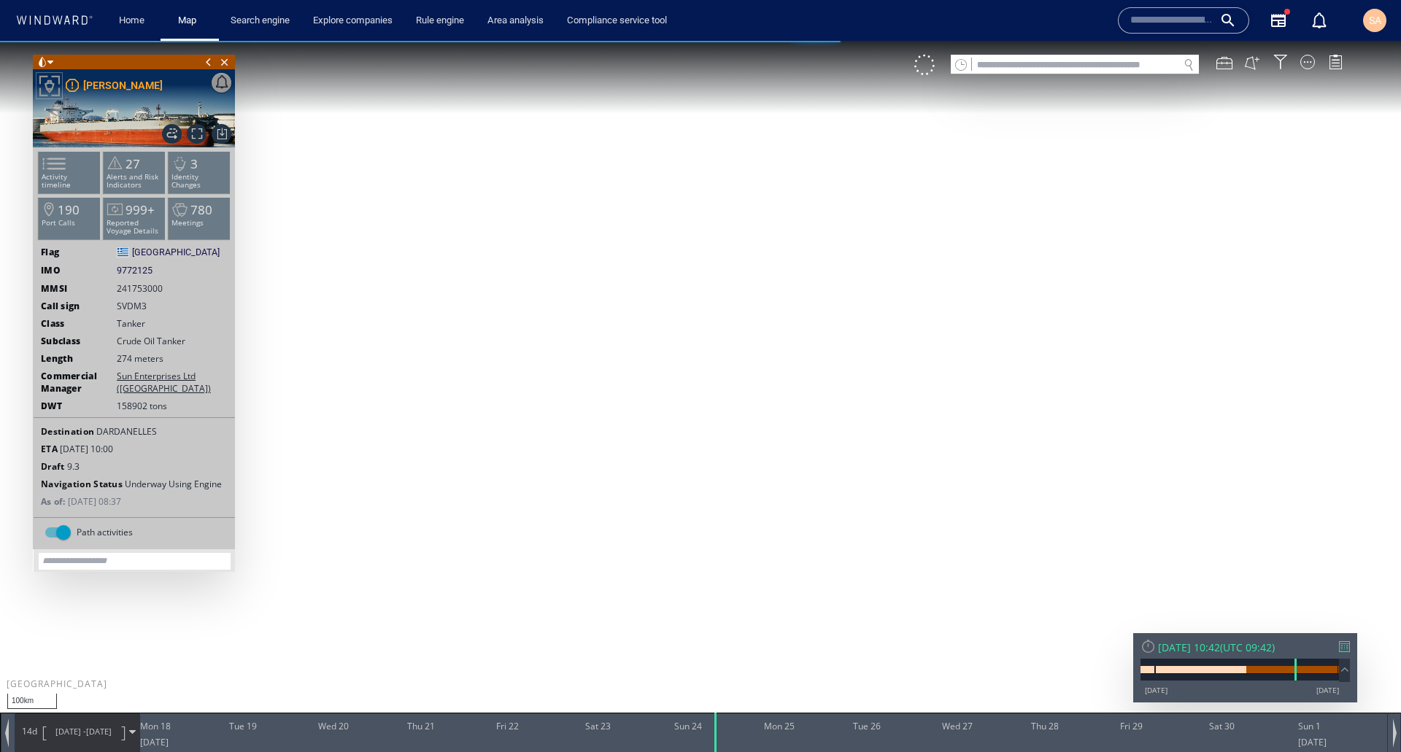
drag, startPoint x: 657, startPoint y: 519, endPoint x: 778, endPoint y: 522, distance: 121.2
click at [778, 522] on canvas "Map" at bounding box center [700, 389] width 1401 height 697
drag, startPoint x: 715, startPoint y: 735, endPoint x: 665, endPoint y: 735, distance: 50.3
click at [665, 735] on div at bounding box center [667, 732] width 15 height 39
click at [107, 171] on span at bounding box center [115, 162] width 22 height 21
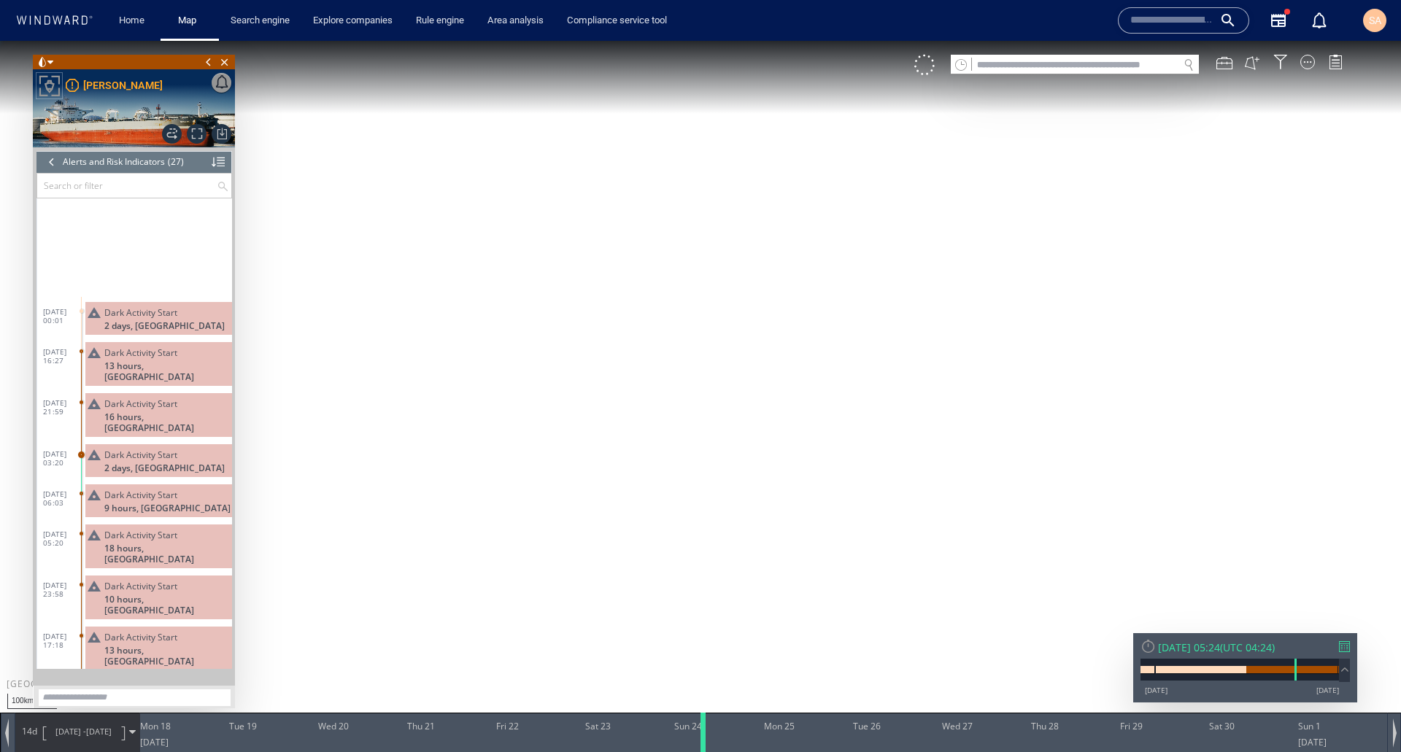
scroll to position [482, 0]
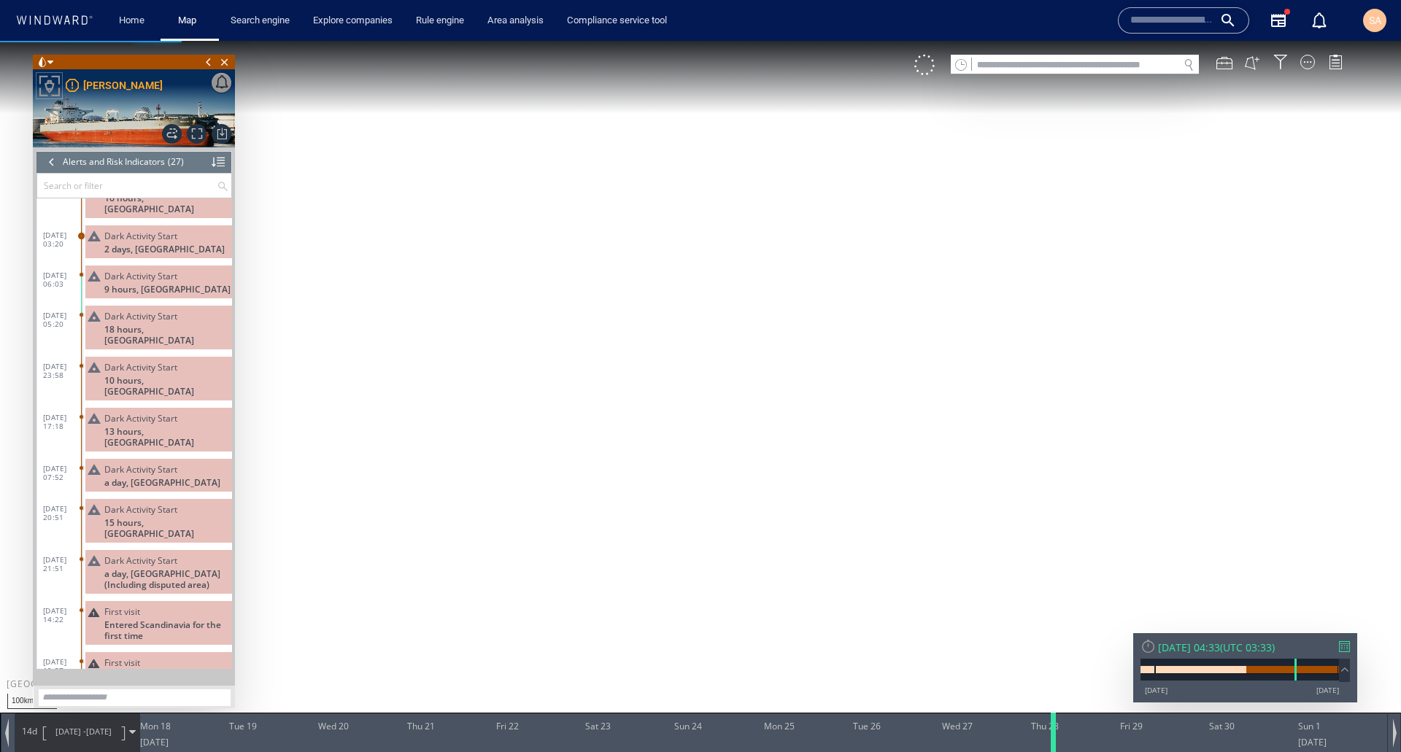
drag, startPoint x: 663, startPoint y: 731, endPoint x: 1052, endPoint y: 747, distance: 389.2
click at [1052, 747] on div at bounding box center [1055, 732] width 15 height 39
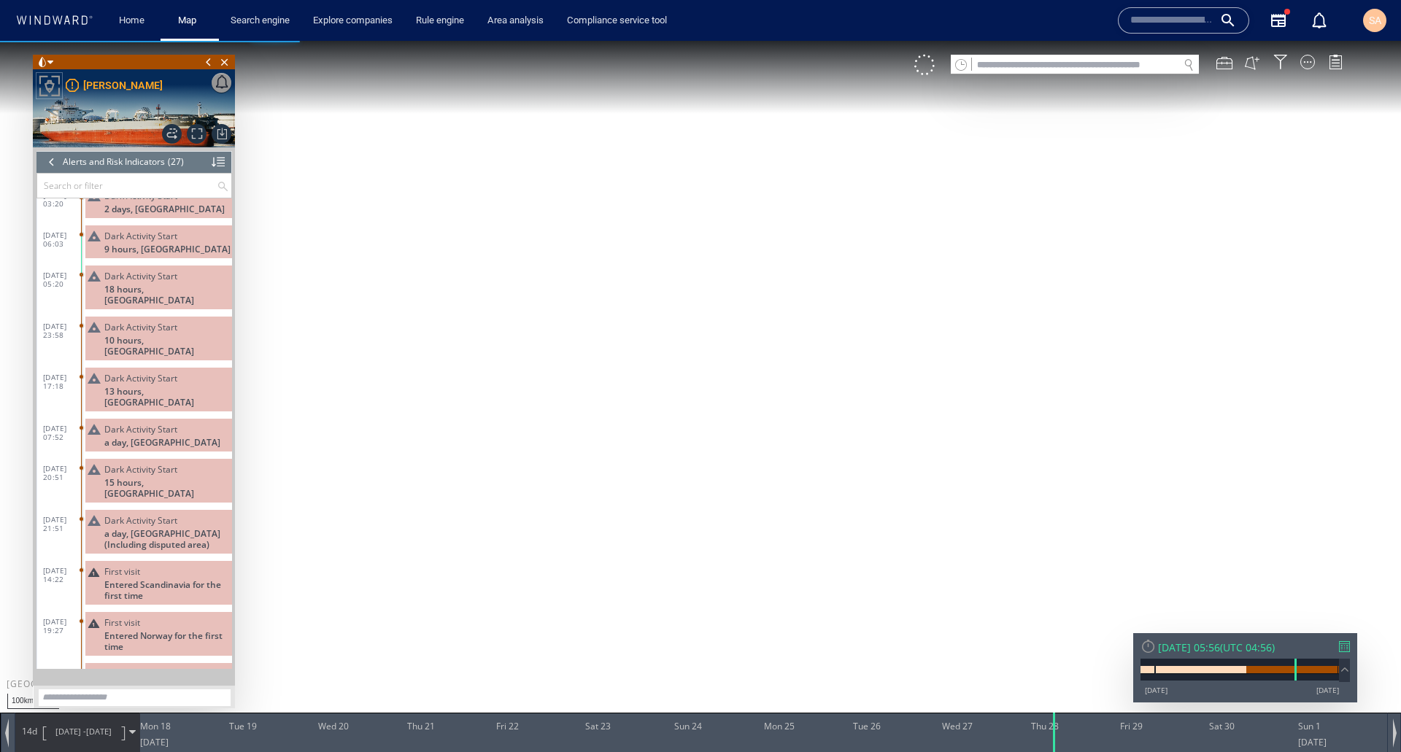
drag, startPoint x: 1232, startPoint y: 333, endPoint x: 700, endPoint y: 522, distance: 564.2
click at [702, 530] on canvas "Map" at bounding box center [700, 389] width 1401 height 697
drag, startPoint x: 945, startPoint y: 540, endPoint x: 579, endPoint y: 598, distance: 370.8
click at [579, 598] on canvas "Map" at bounding box center [700, 389] width 1401 height 697
drag, startPoint x: 762, startPoint y: 551, endPoint x: 661, endPoint y: 567, distance: 102.7
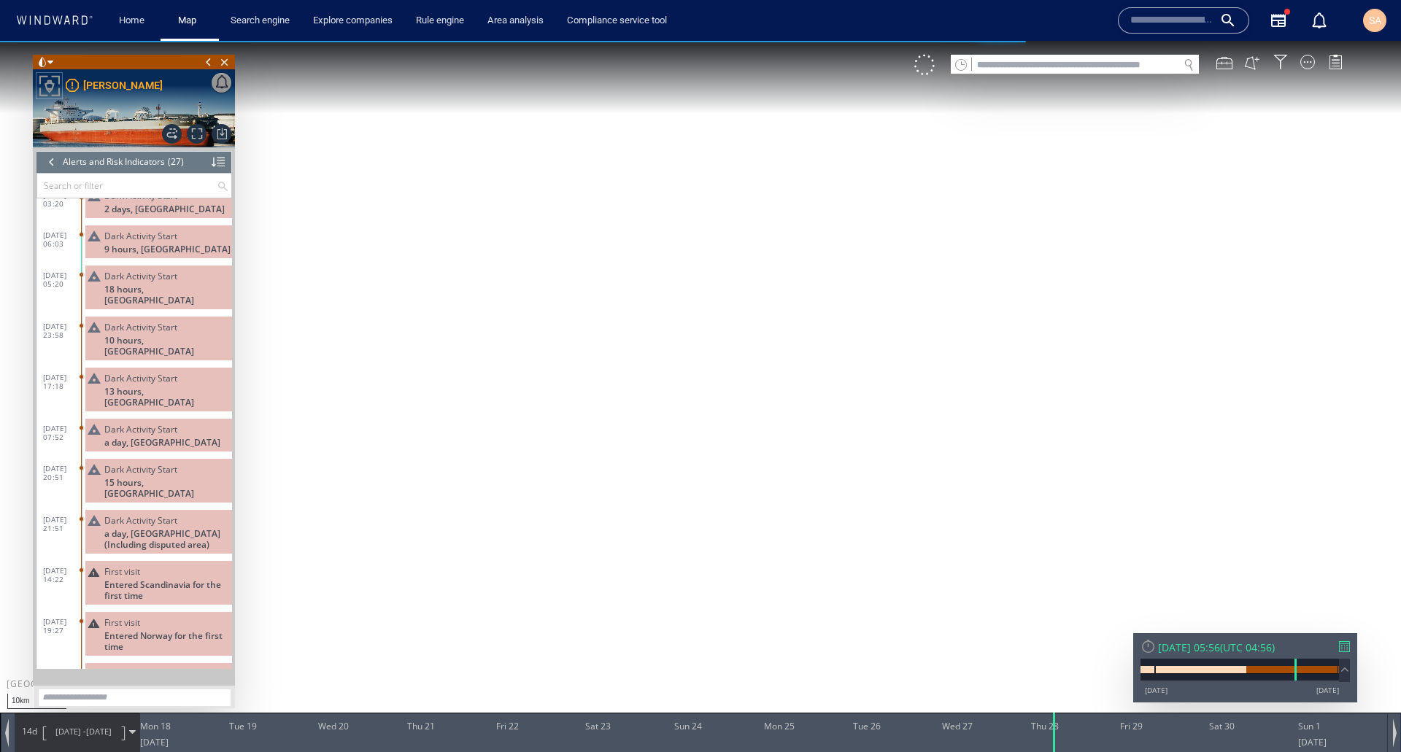
click at [661, 567] on canvas "Map" at bounding box center [700, 389] width 1401 height 697
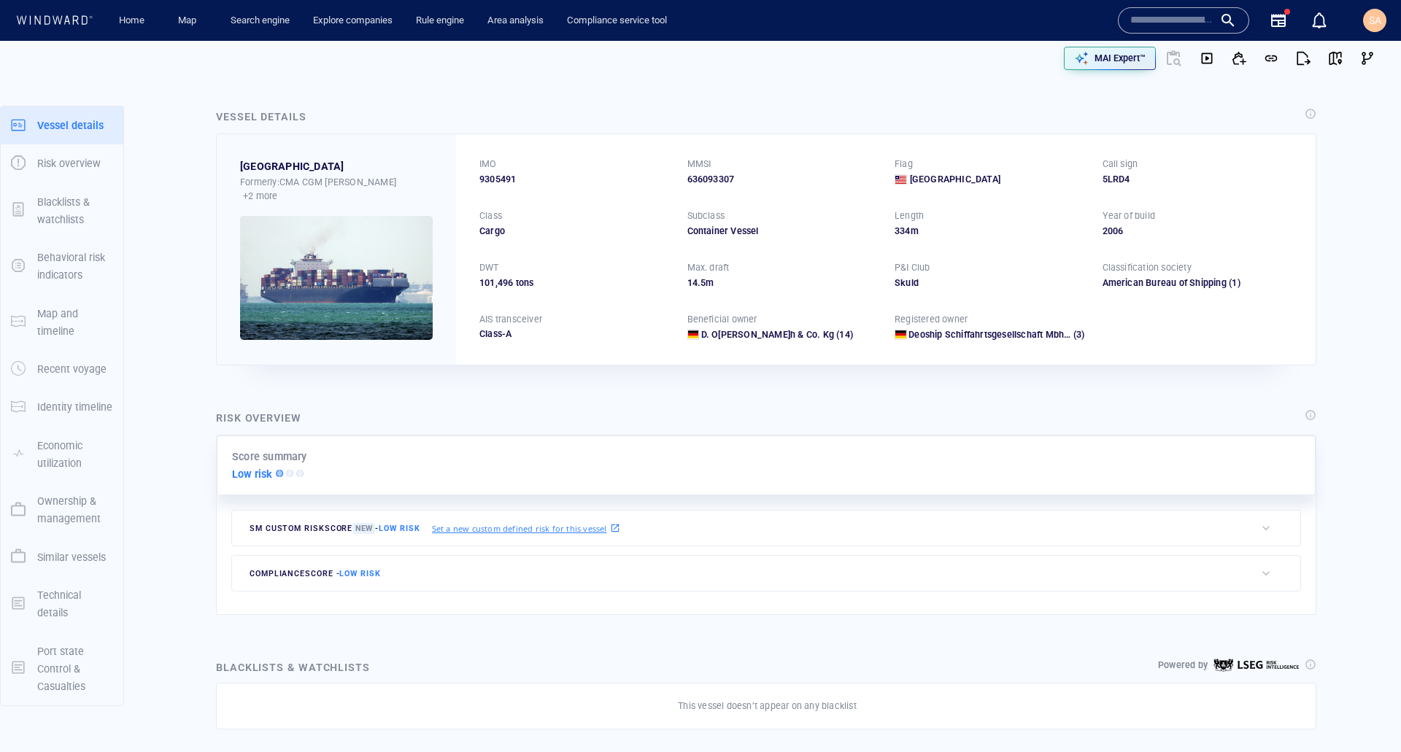
click at [643, 403] on div "Risk overview Score summary Low risk SM Custom risk score New - Low risk Set a …" at bounding box center [766, 513] width 1124 height 230
click at [1106, 61] on p "MAI Expert™" at bounding box center [1119, 58] width 51 height 13
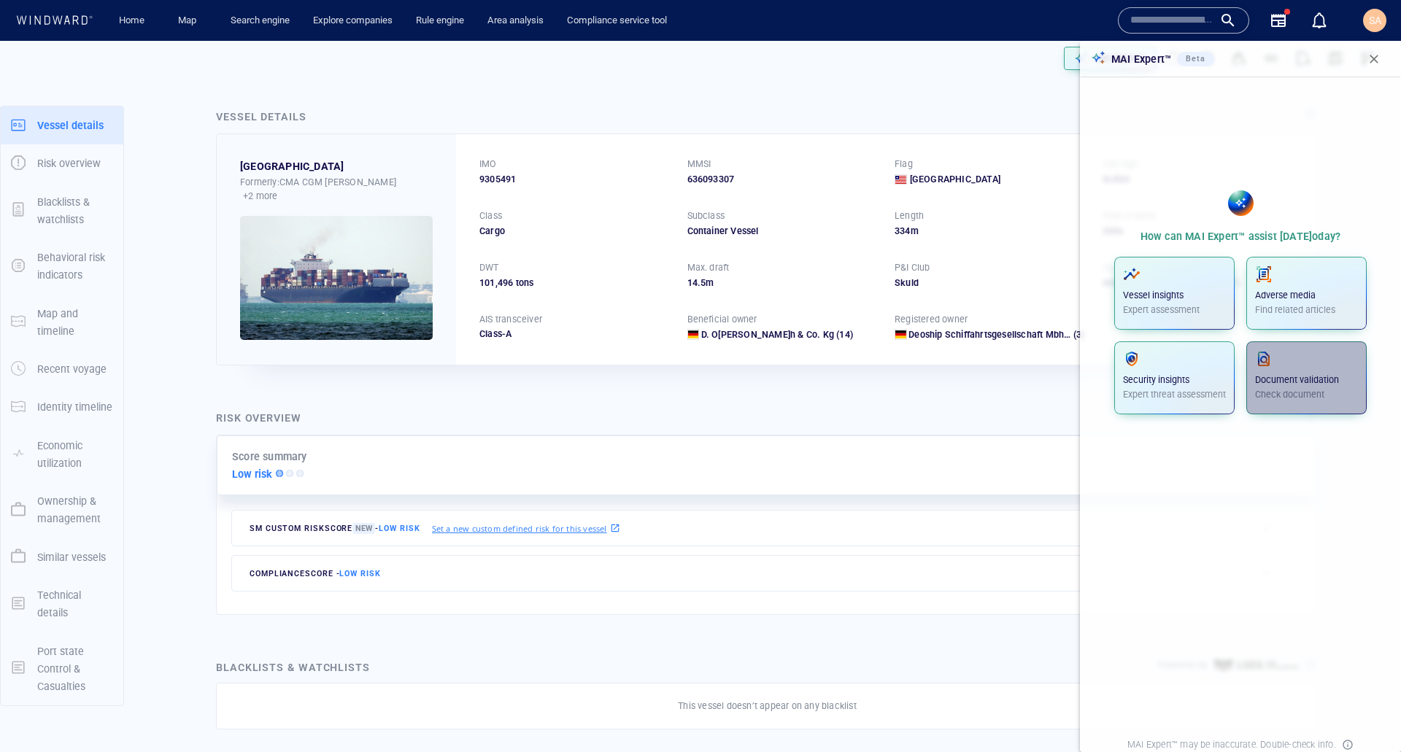
click at [1264, 372] on div "Document validation Check document" at bounding box center [1306, 375] width 103 height 51
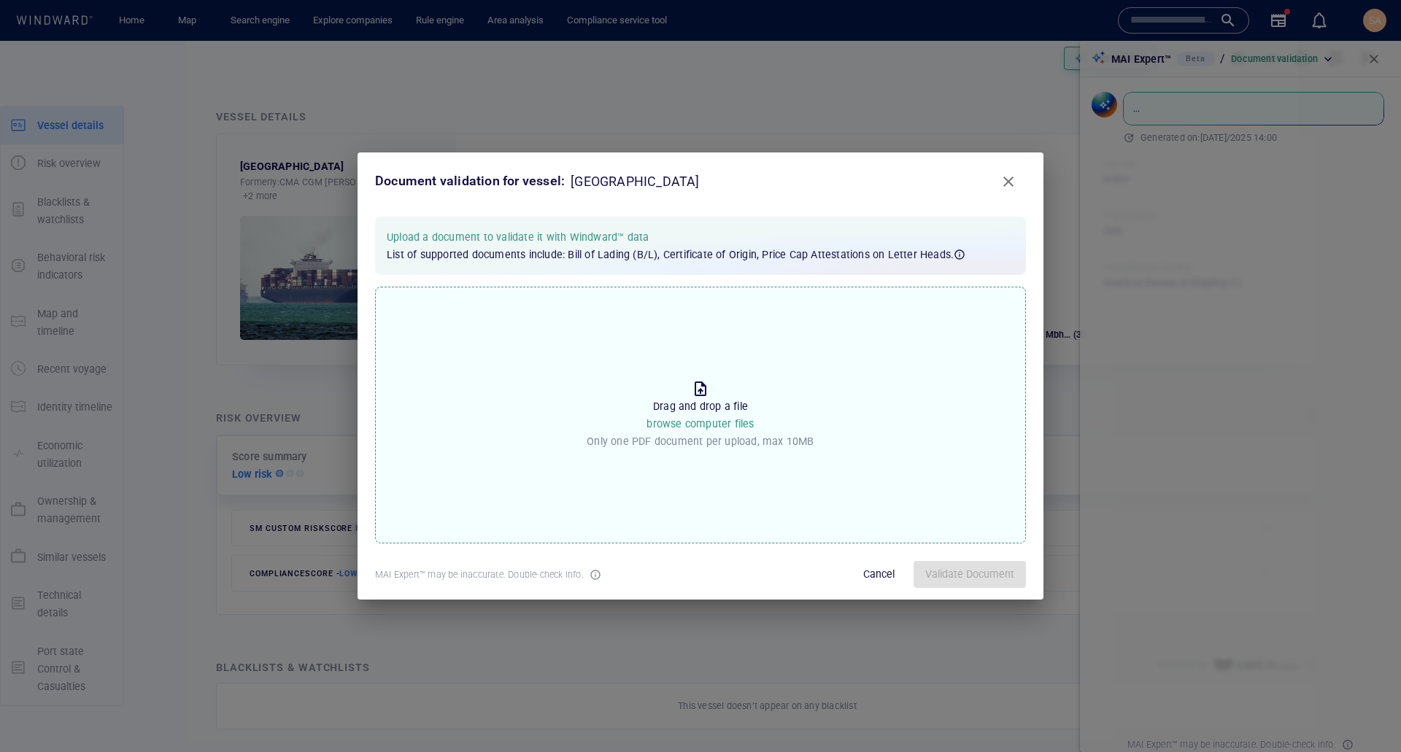
click at [726, 388] on div "Drag and drop a file browse computer files Only one PDF document per upload, ma…" at bounding box center [700, 416] width 227 height 72
click at [0, 0] on input "Drop the file to proceed Drag and drop a file browse computer files Only one PD…" at bounding box center [0, 0] width 0 height 0
click at [938, 566] on span "Validate Document" at bounding box center [969, 574] width 89 height 18
